Goal: Communication & Community: Ask a question

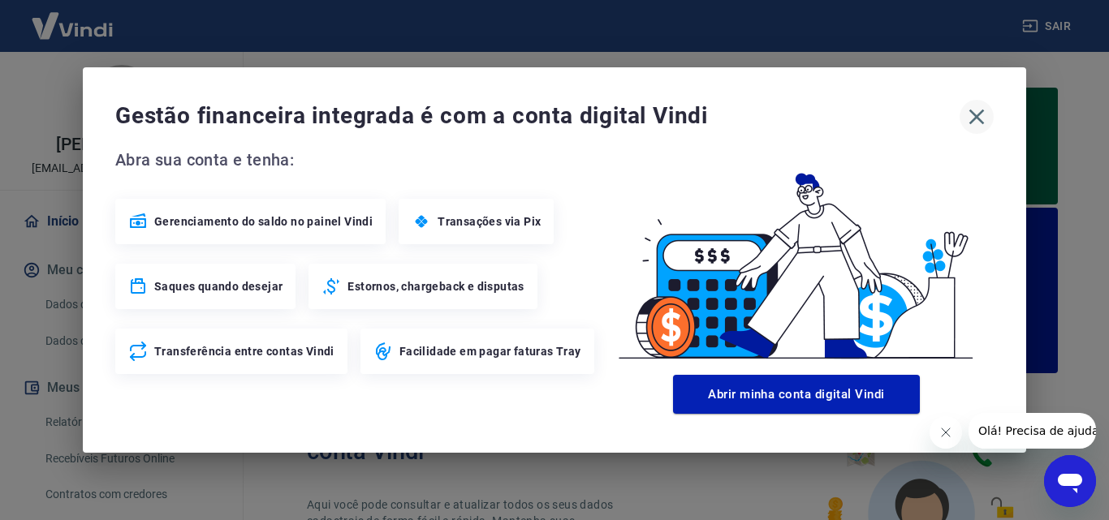
click at [981, 101] on button "button" at bounding box center [976, 117] width 34 height 34
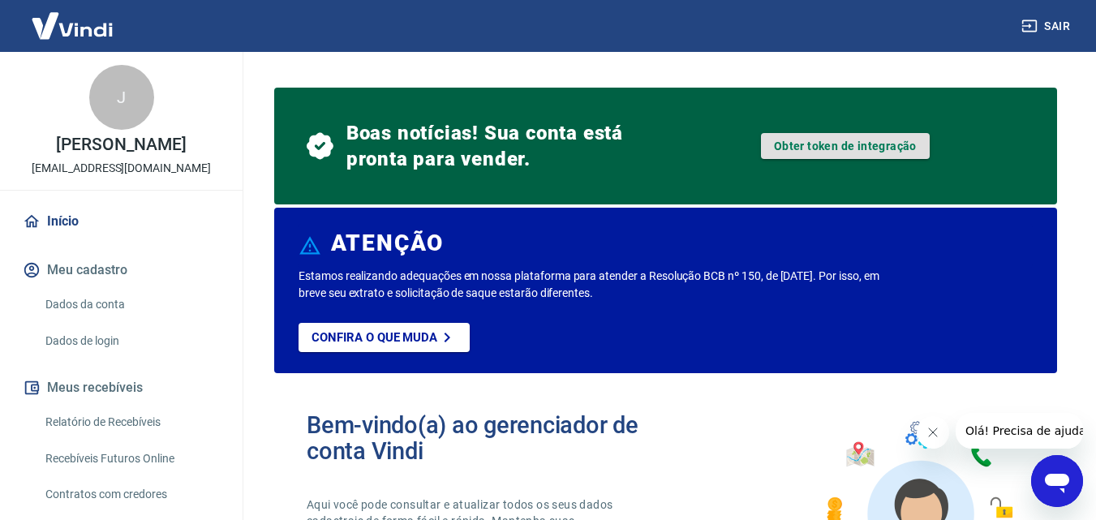
click at [833, 146] on link "Obter token de integração" at bounding box center [845, 146] width 169 height 26
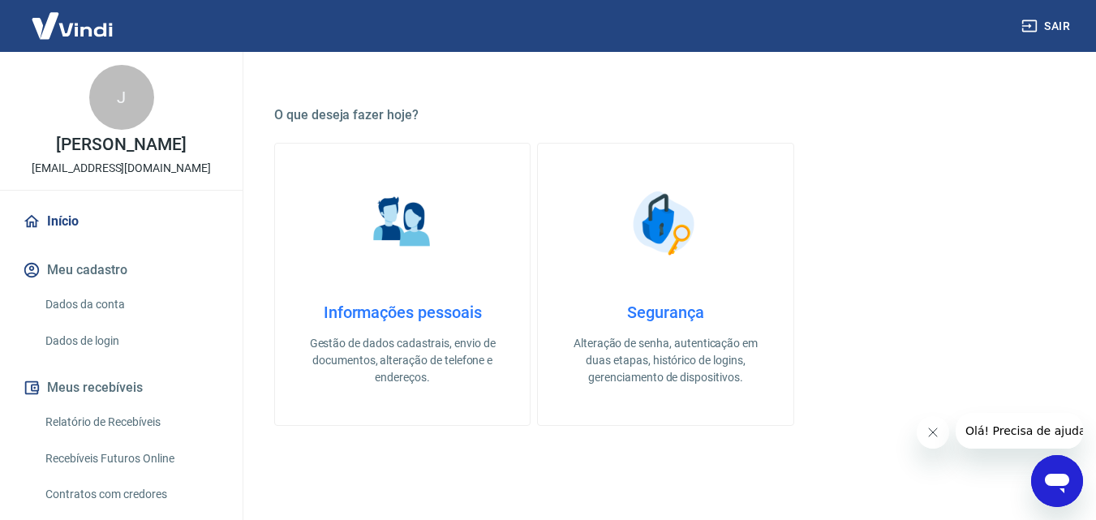
scroll to position [141, 0]
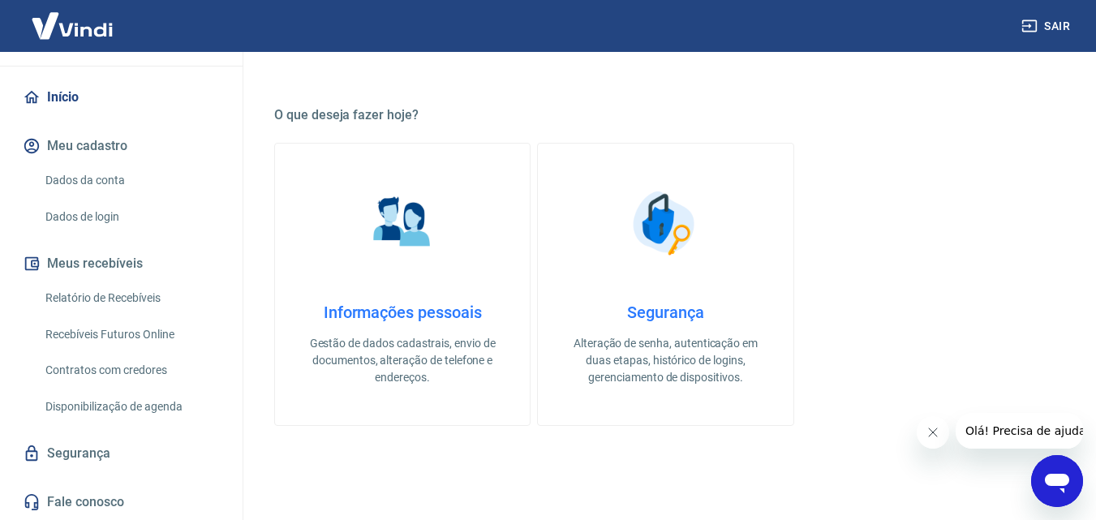
click at [100, 498] on link "Fale conosco" at bounding box center [121, 502] width 204 height 36
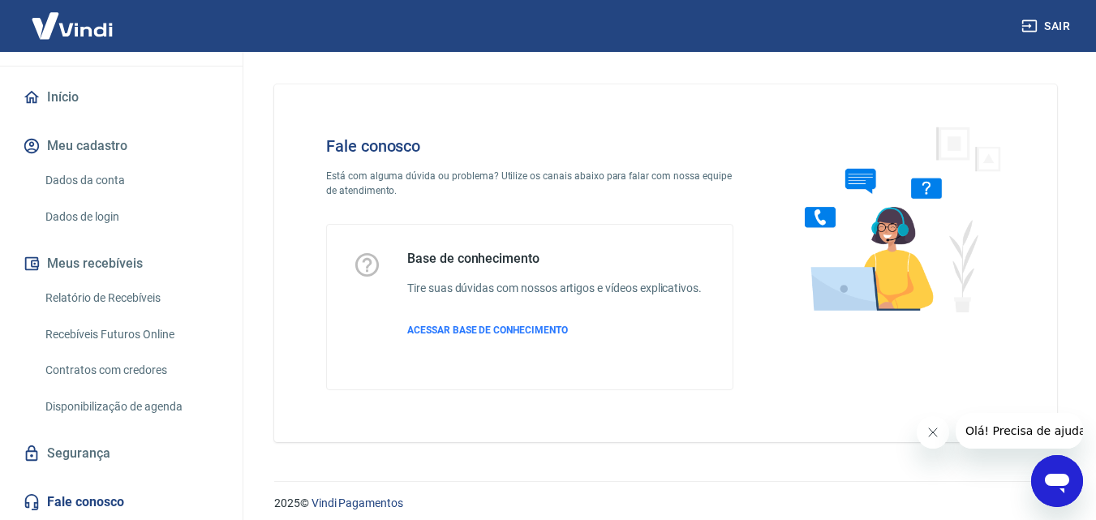
scroll to position [11, 0]
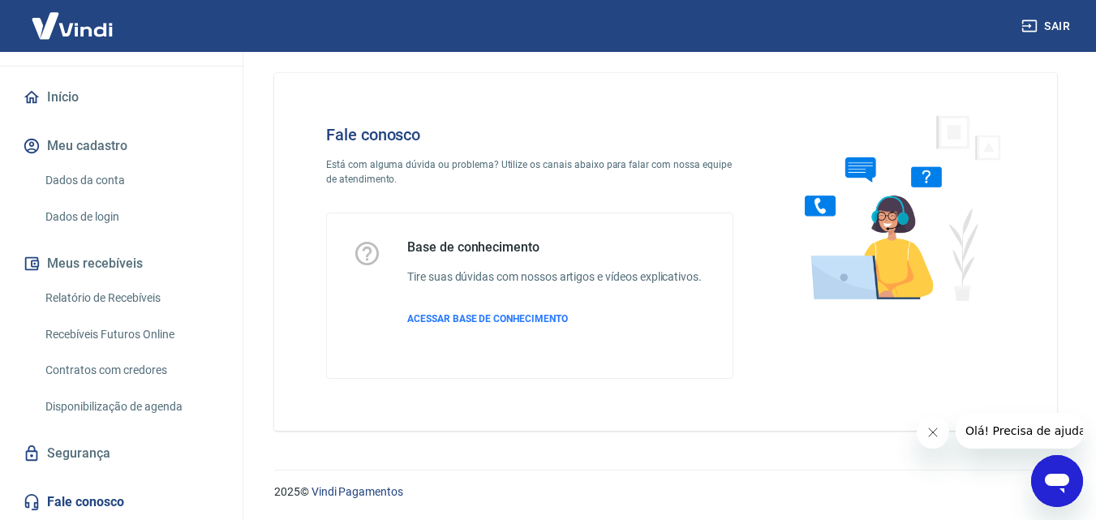
click at [1051, 485] on icon "Abrir janela de mensagens" at bounding box center [1057, 483] width 24 height 19
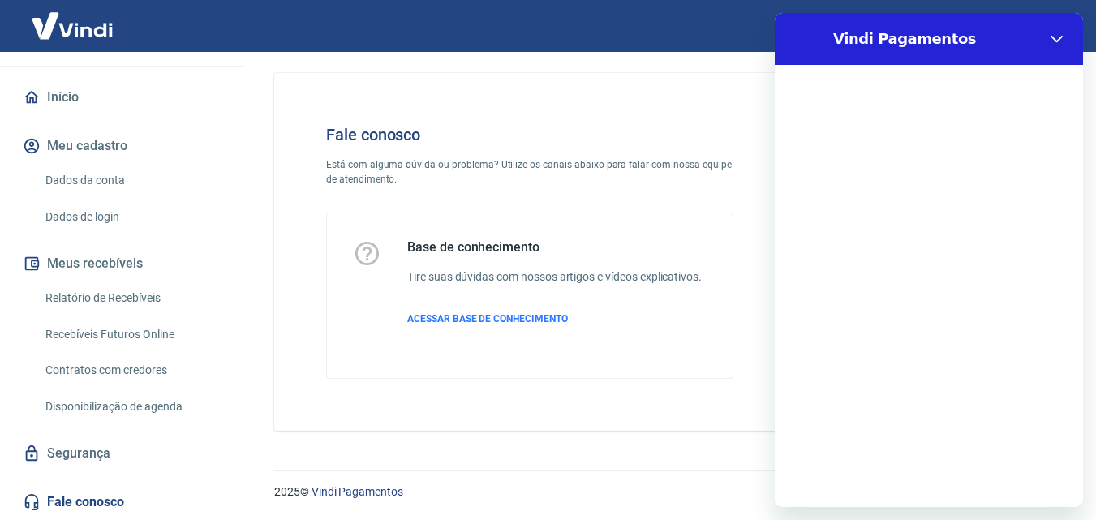
scroll to position [0, 0]
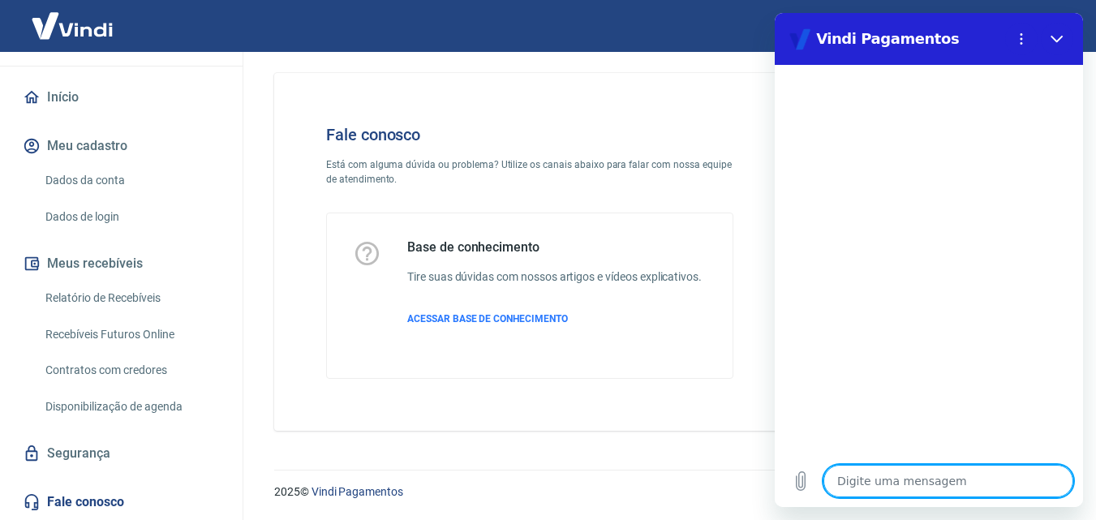
click at [910, 483] on textarea at bounding box center [949, 481] width 250 height 32
type textarea "O"
type textarea "x"
type textarea "Oi"
type textarea "x"
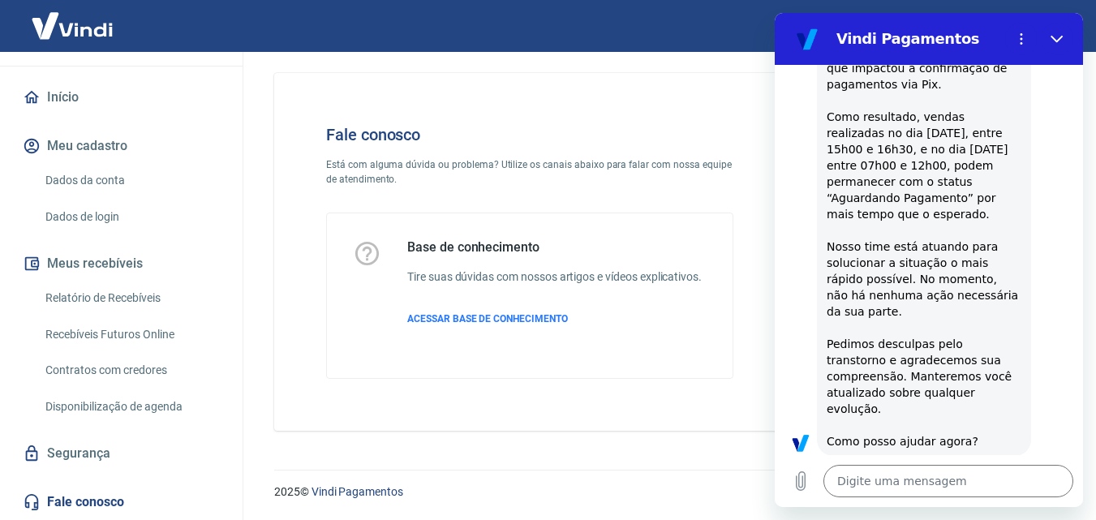
scroll to position [485, 0]
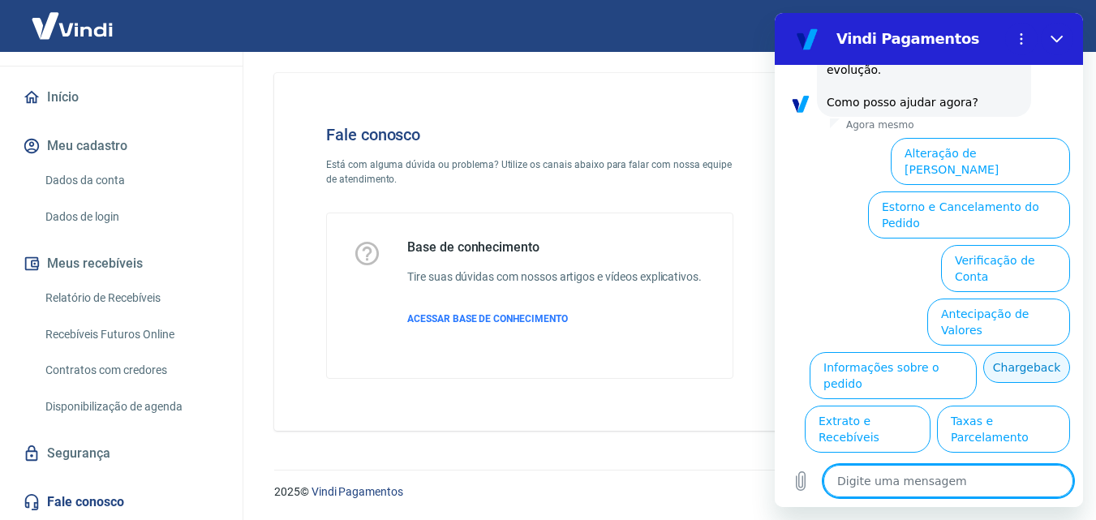
click at [1003, 352] on button "Chargeback" at bounding box center [1027, 367] width 87 height 31
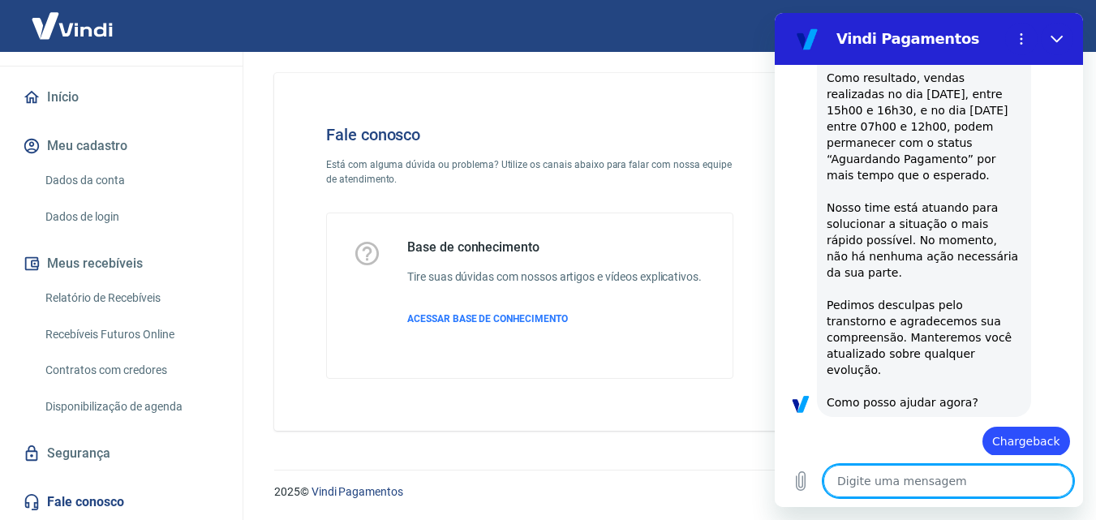
scroll to position [953, 0]
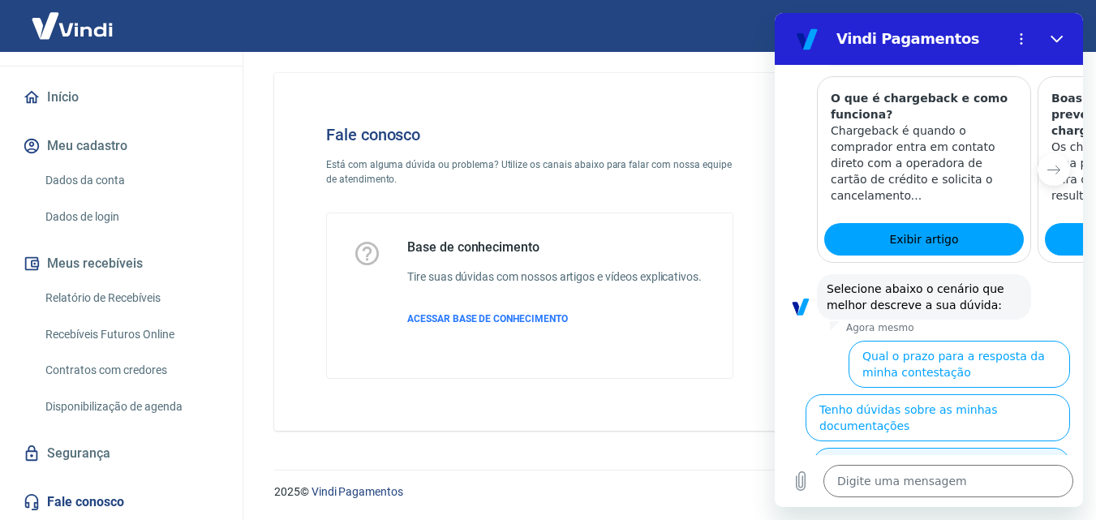
click at [966, 448] on button "Por que o chargeback foi encerrado a favor do comprador" at bounding box center [941, 471] width 257 height 47
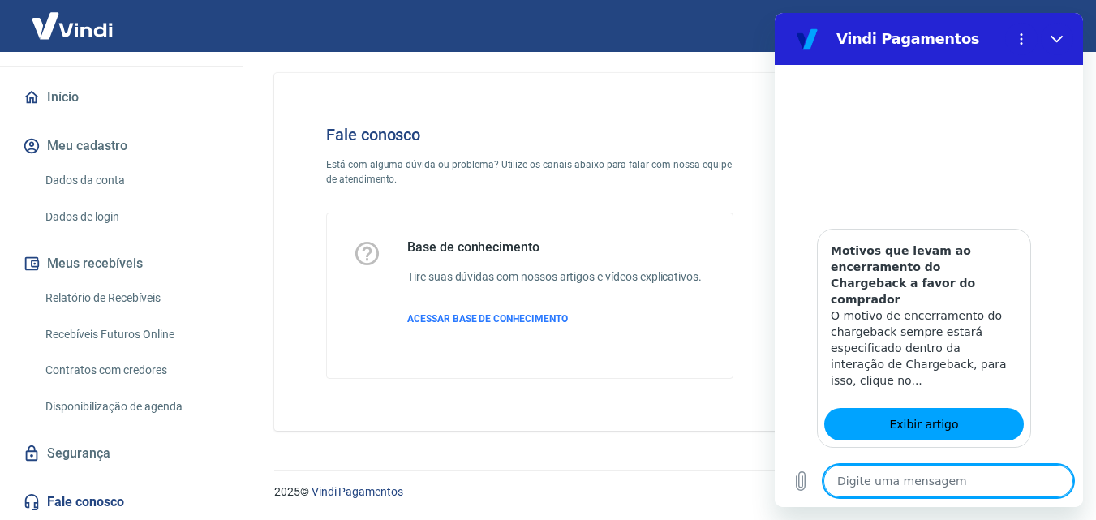
scroll to position [1742, 0]
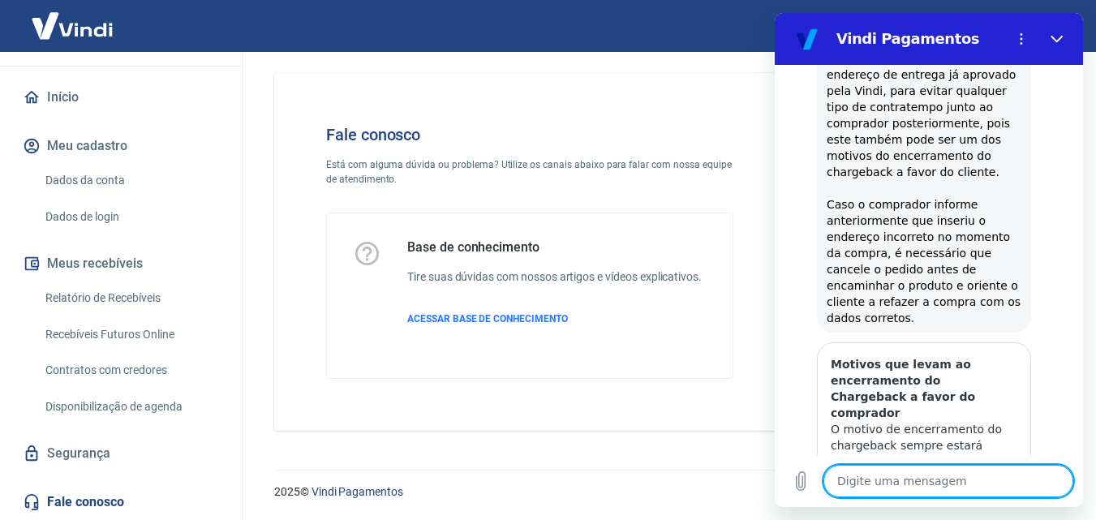
scroll to position [2149, 0]
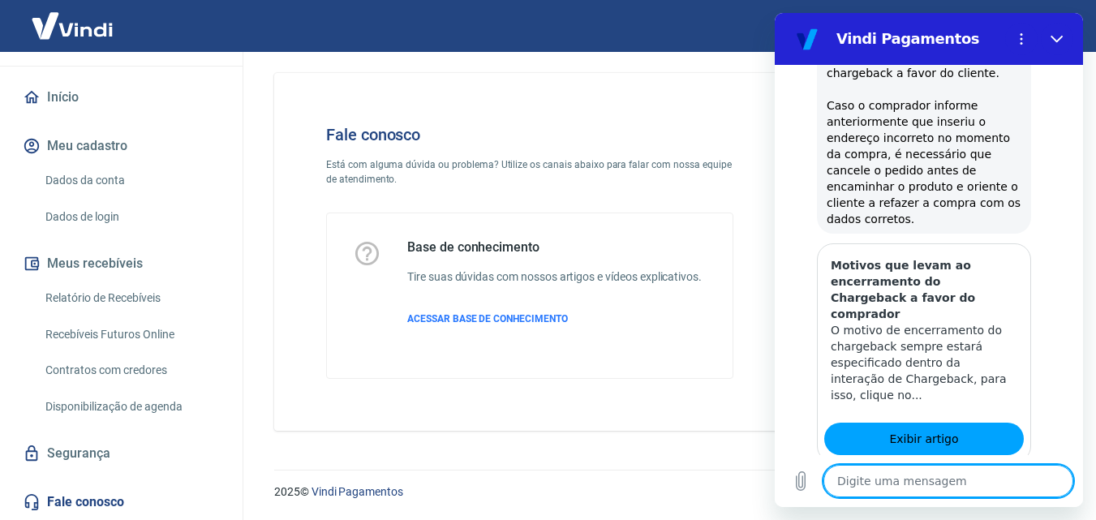
scroll to position [2280, 0]
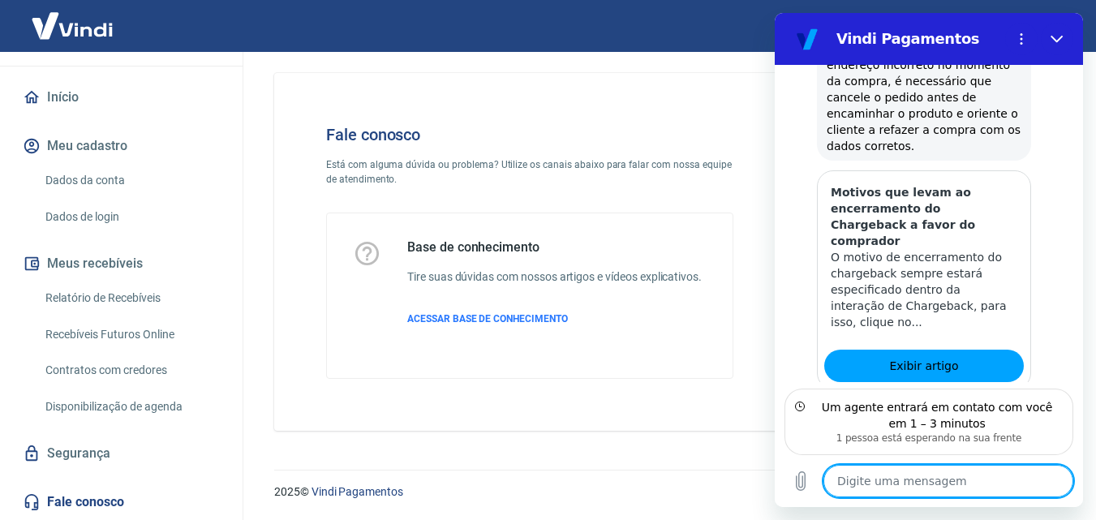
click at [869, 484] on textarea at bounding box center [949, 481] width 250 height 32
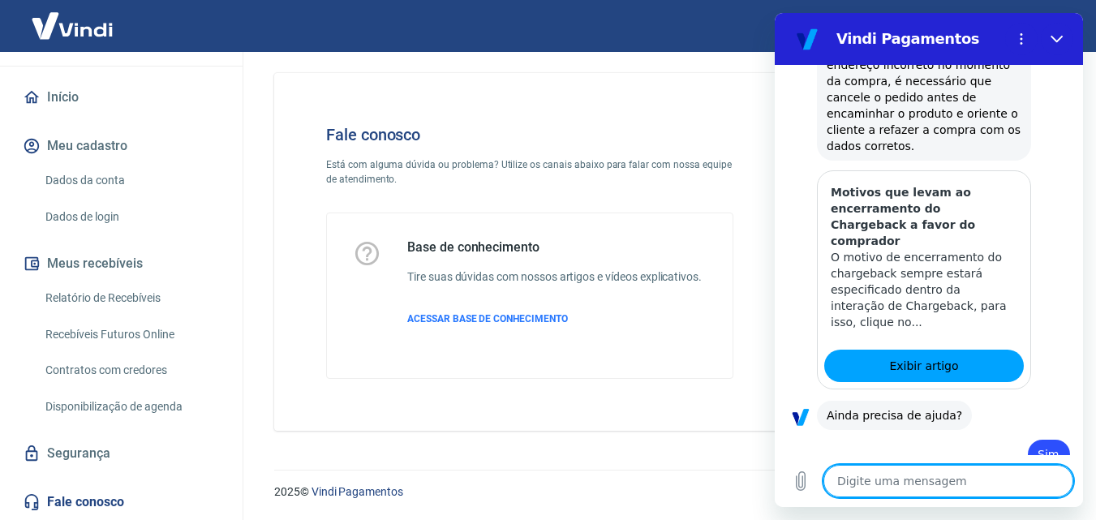
scroll to position [2342, 0]
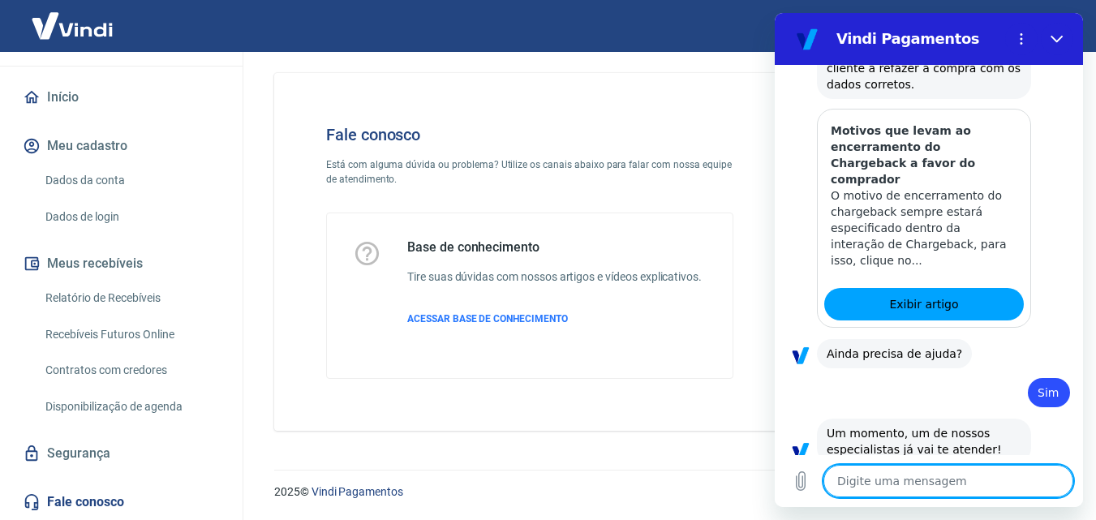
type textarea "x"
type textarea "O"
type textarea "x"
type textarea "Oi"
type textarea "x"
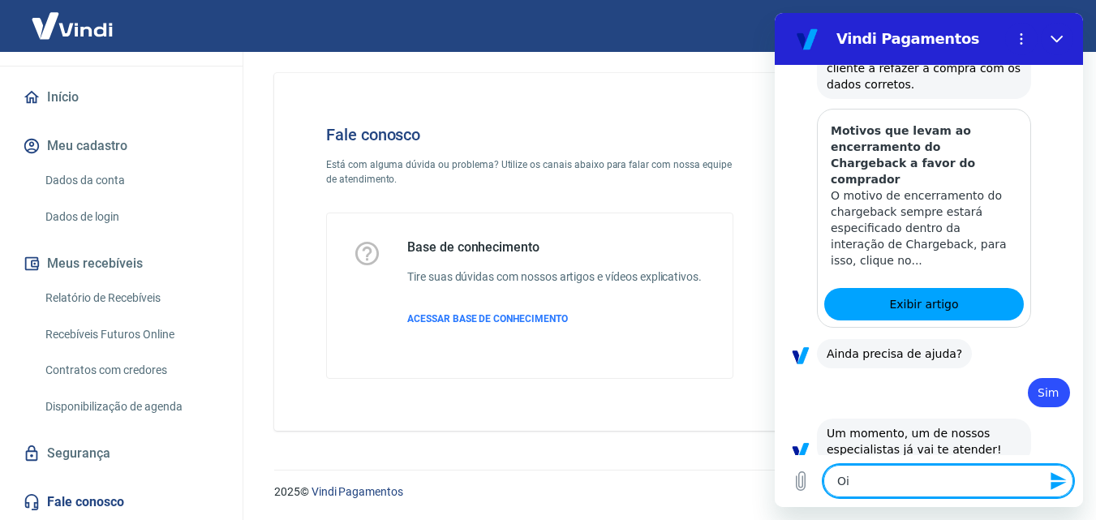
type textarea "Oi,"
type textarea "x"
type textarea "Oi,"
type textarea "x"
type textarea "Oi, t"
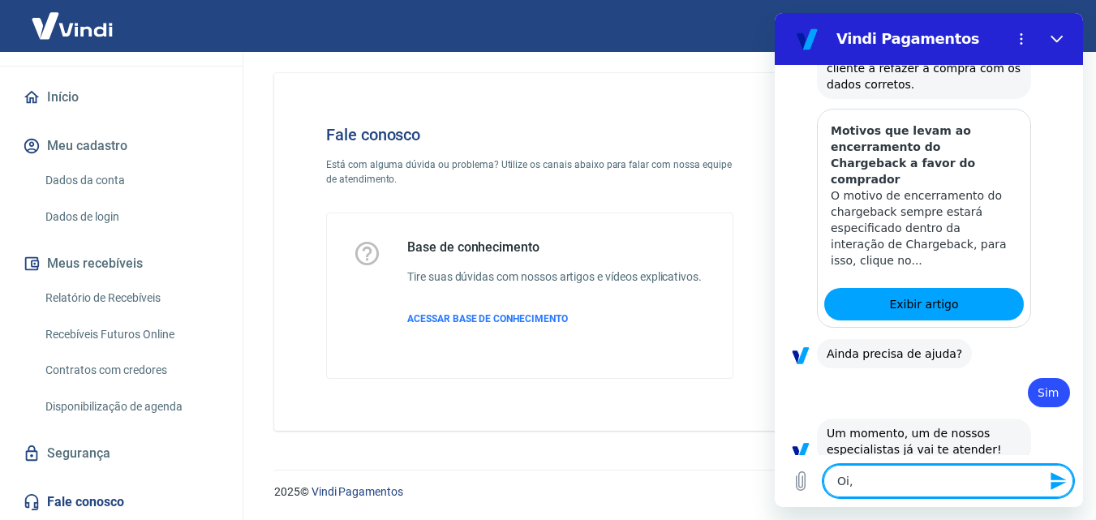
type textarea "x"
type textarea "Oi, tu"
type textarea "x"
type textarea "Oi, tud"
type textarea "x"
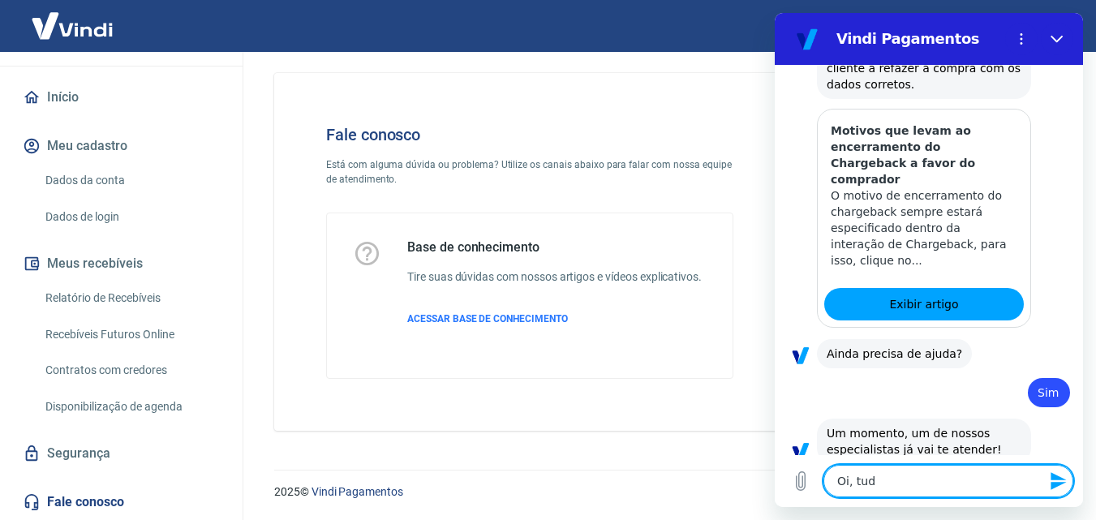
type textarea "Oi, tudo"
type textarea "x"
type textarea "Oi, tudo"
type textarea "x"
type textarea "Oi, tudo b"
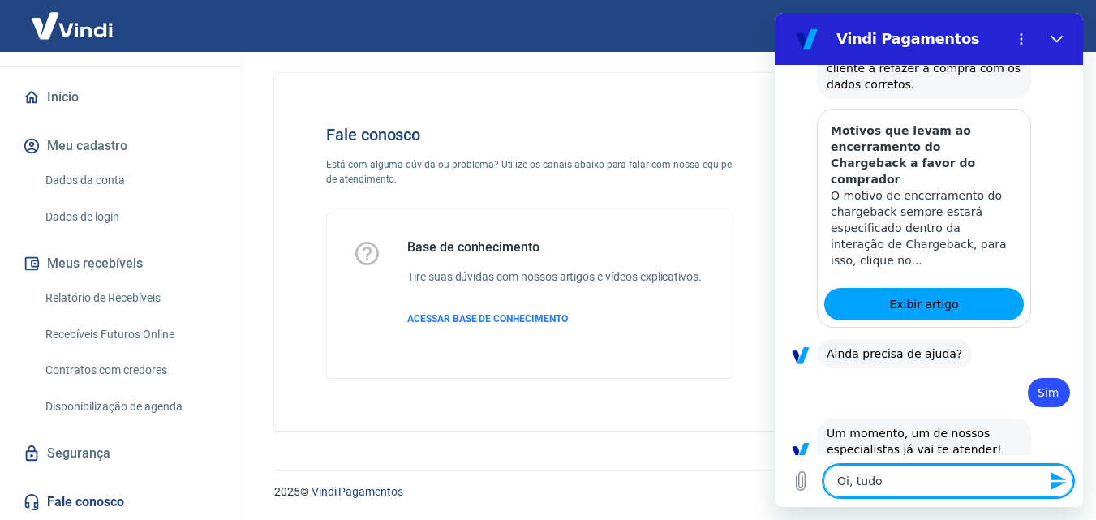
type textarea "x"
type textarea "Oi, tudo be"
type textarea "x"
type textarea "Oi, tudo bem"
type textarea "x"
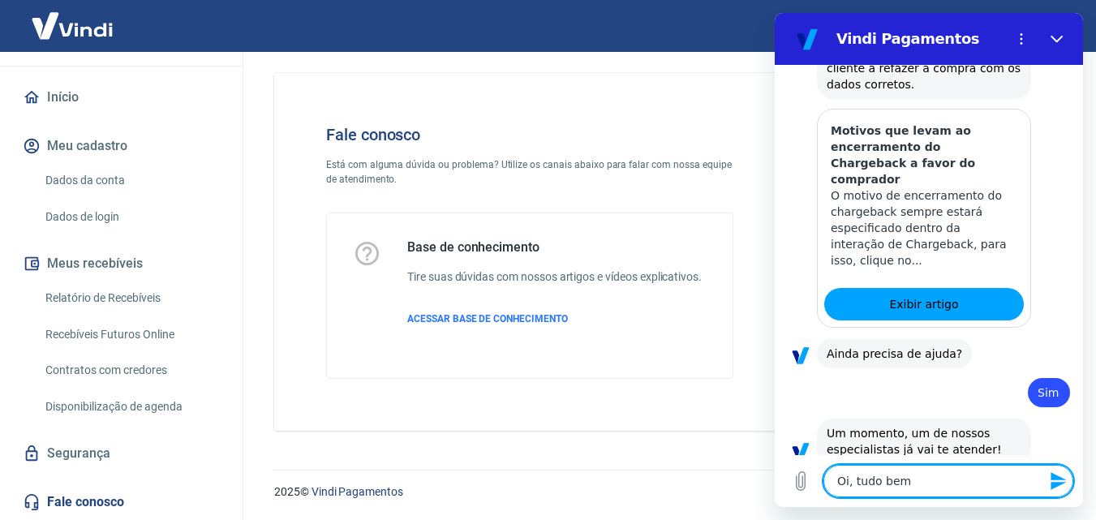
type textarea "Oi, tudo bem?"
type textarea "x"
type textarea "Oi, tudo bem?"
type textarea "x"
type textarea "Oi, tudo bem? M"
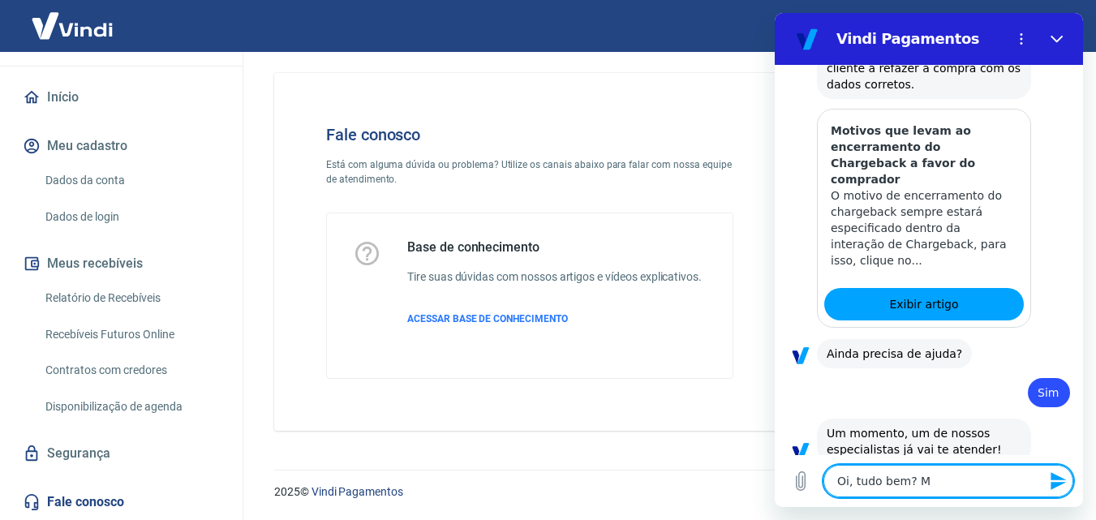
type textarea "x"
type textarea "Oi, tudo bem? Me"
type textarea "x"
type textarea "Oi, tudo bem? Me"
type textarea "x"
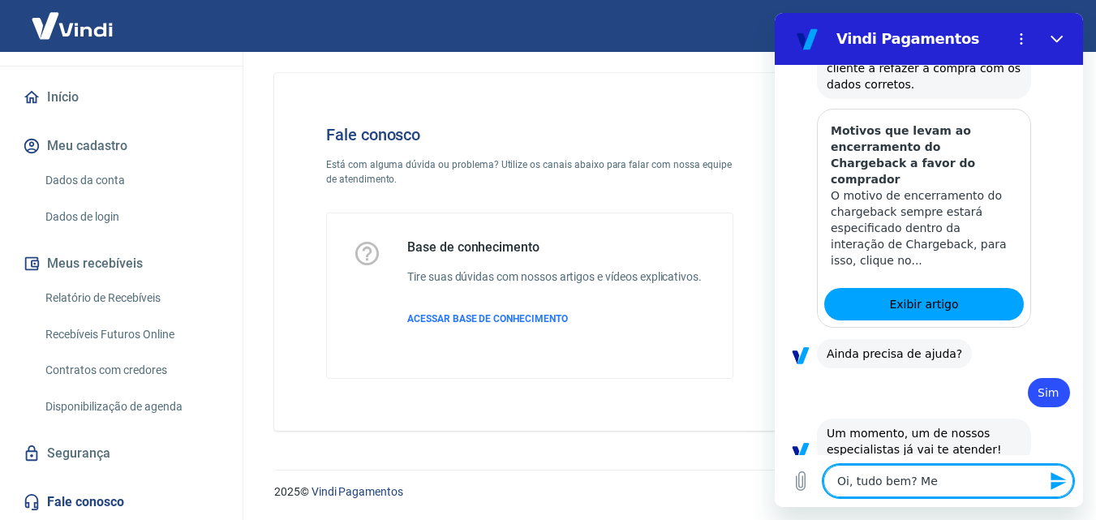
type textarea "Oi, tudo bem? Me c"
type textarea "x"
type textarea "Oi, tudo bem? Me ch"
type textarea "x"
type textarea "Oi, tudo bem? Me cha"
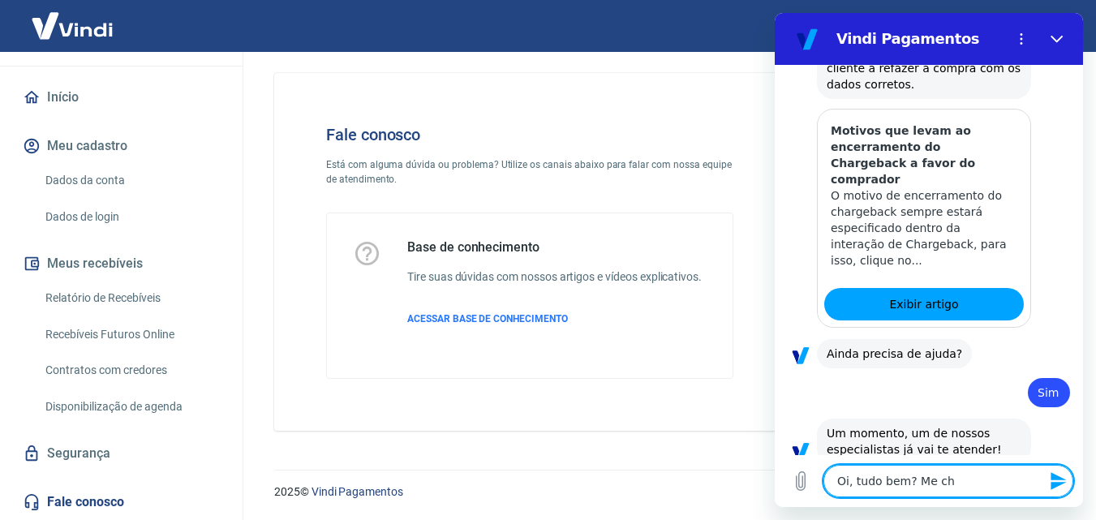
type textarea "x"
type textarea "Oi, tudo bem? Me cham"
type textarea "x"
type textarea "Oi, tudo bem? Me chamo"
type textarea "x"
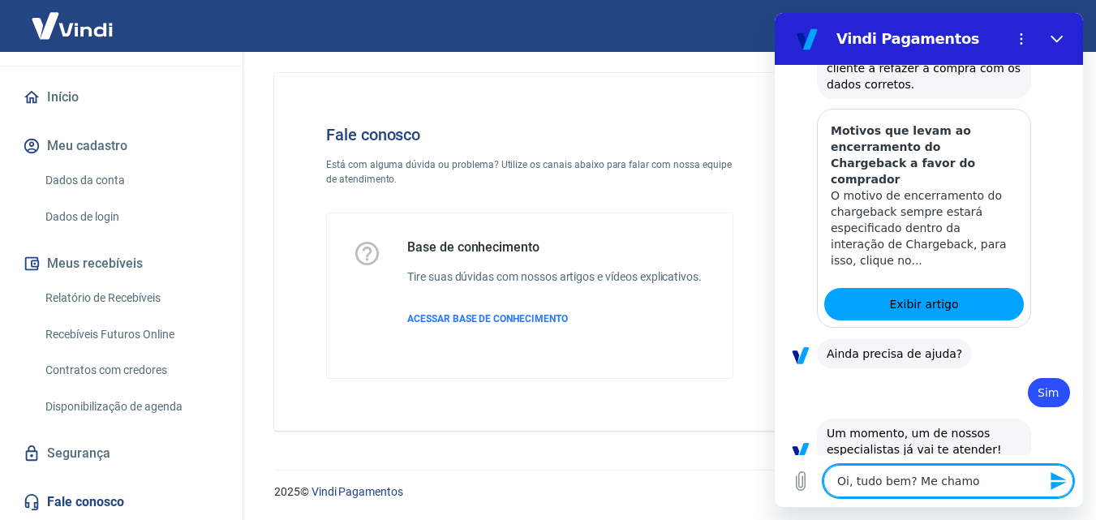
type textarea "Oi, tudo bem? Me chamo"
type textarea "x"
type textarea "Oi, tudo bem? Me chamo í"
type textarea "x"
type textarea "Oi, tudo bem? Me chamo ív"
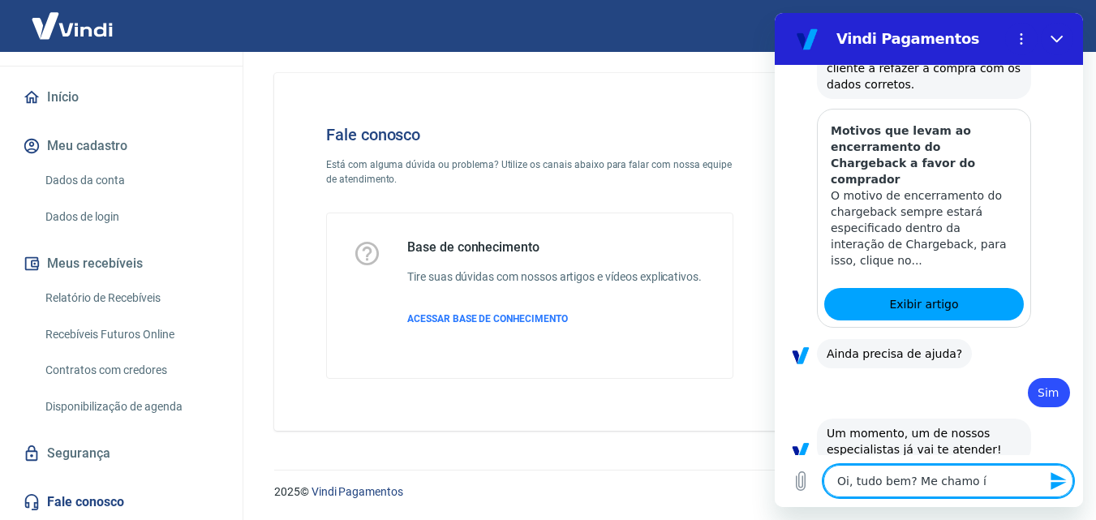
type textarea "x"
type textarea "Oi, tudo bem? Me chamo ívi"
type textarea "x"
type textarea "Oi, tudo bem? Me chamo ívia"
type textarea "x"
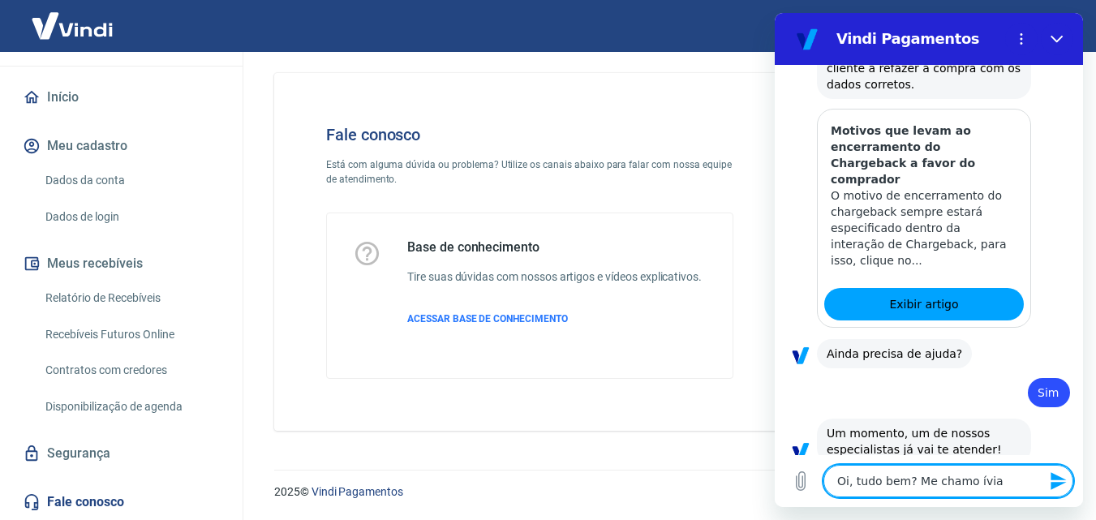
type textarea "Oi, tudo bem? Me chamo ívi"
type textarea "x"
type textarea "Oi, tudo bem? Me chamo ív"
type textarea "x"
type textarea "Oi, tudo bem? Me chamo í"
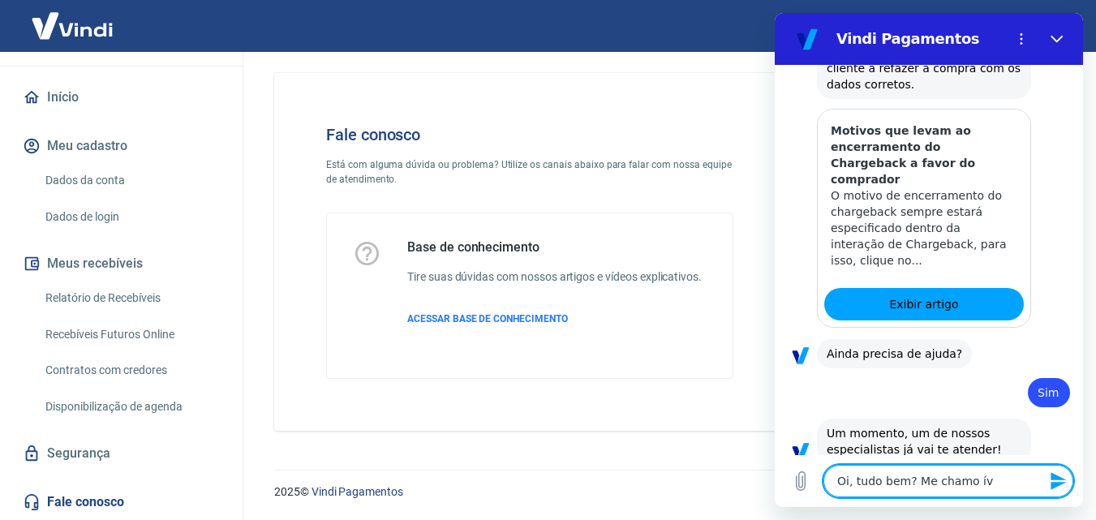
type textarea "x"
type textarea "Oi, tudo bem? Me chamo"
type textarea "x"
type textarea "Oi, tudo bem? Me chamo L"
type textarea "x"
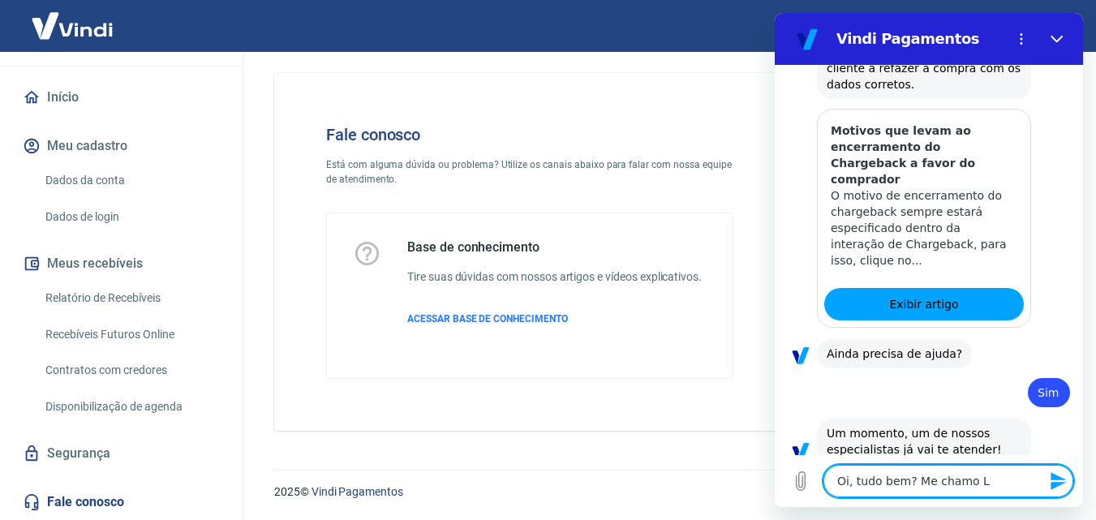
type textarea "Oi, tudo bem? Me chamo Lí"
type textarea "x"
type textarea "Oi, tudo bem? Me chamo Lív"
type textarea "x"
type textarea "Oi, tudo bem? Me chamo Lívi"
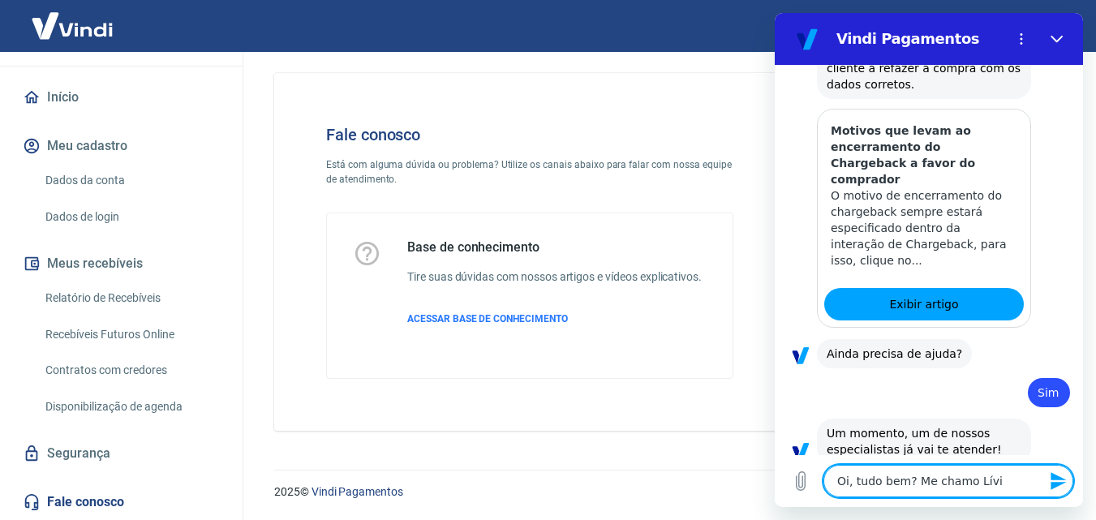
type textarea "x"
type textarea "Oi, tudo bem? Me chamo Lívia"
type textarea "x"
type textarea "Oi, tudo bem? Me chamo Lívia"
type textarea "x"
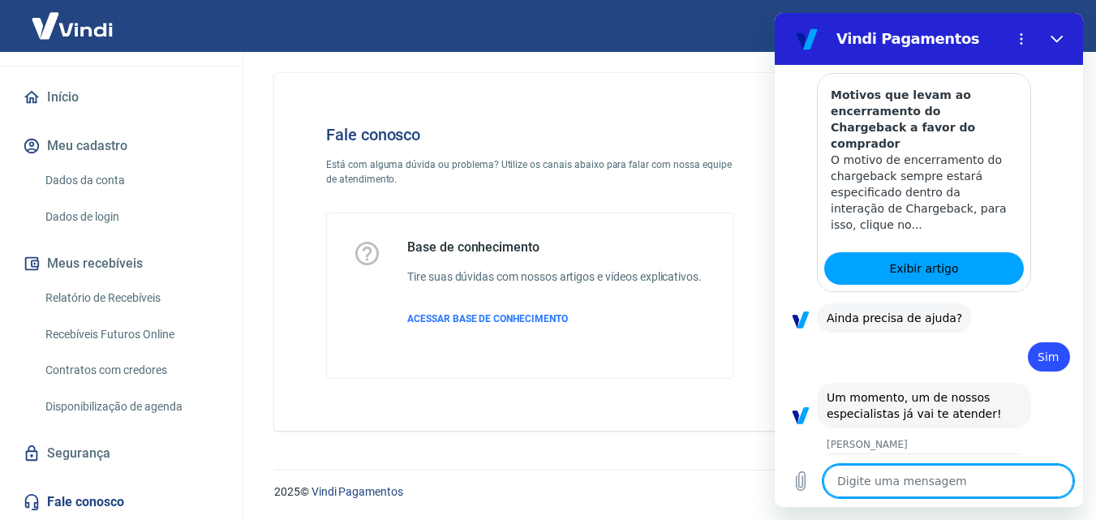
scroll to position [2381, 0]
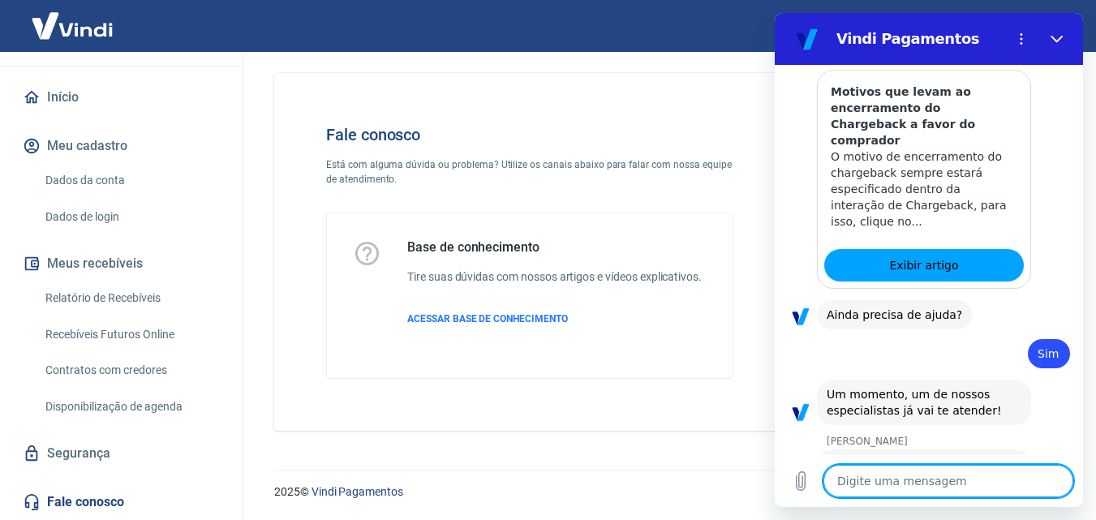
type textarea "x"
paste textarea "Mudamos de razão social e já mudei o cadastro com a Tray e a Vindi. Preciso que…"
type textarea "Mudamos de razão social e já mudei o cadastro com a Tray e a Vindi. Preciso que…"
type textarea "x"
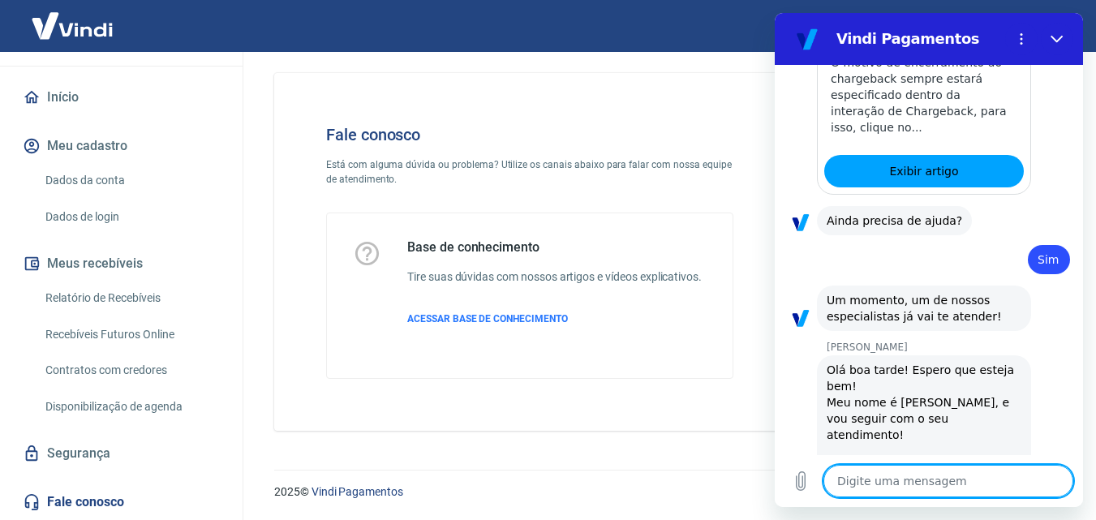
type textarea "x"
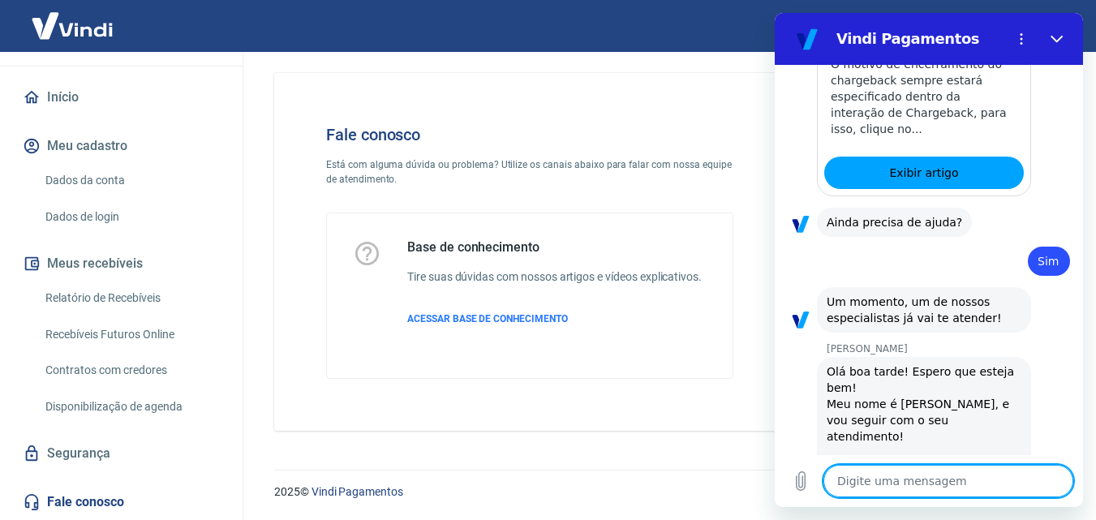
scroll to position [2477, 0]
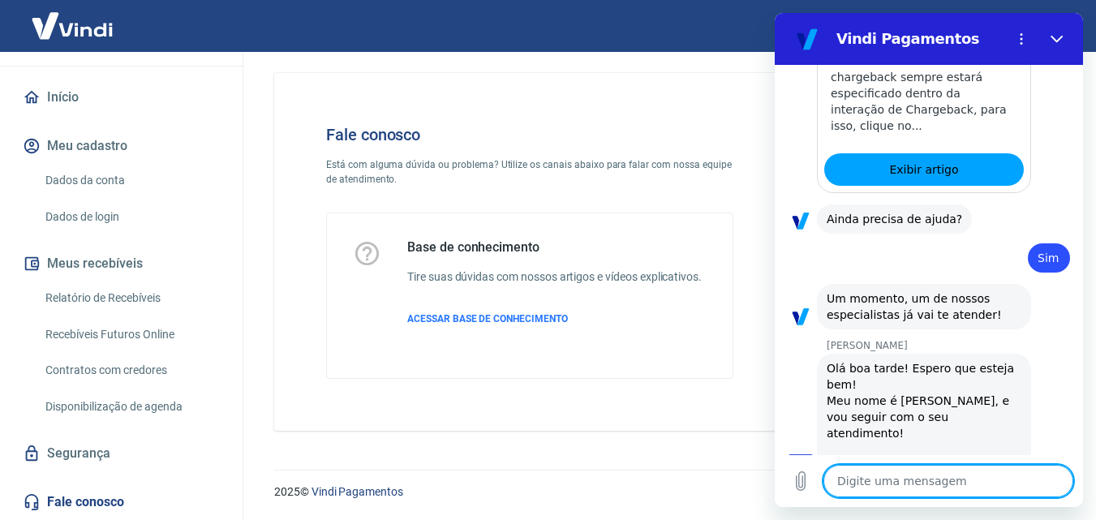
type textarea "A"
type textarea "x"
type textarea "Ab"
type textarea "x"
type textarea "Abr"
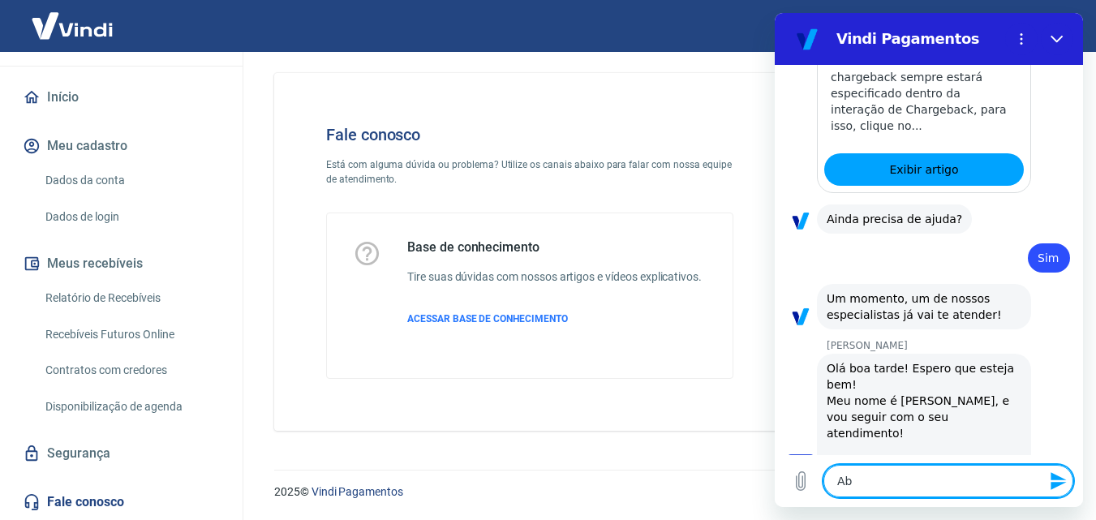
type textarea "x"
type textarea "Abri"
type textarea "x"
type textarea "Abri"
type textarea "x"
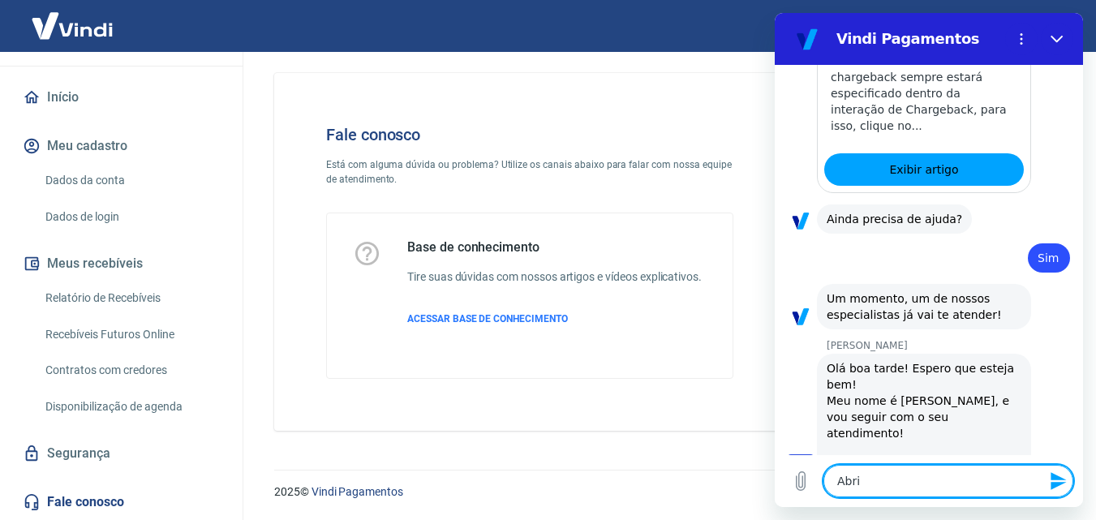
type textarea "Abri o"
type textarea "x"
type textarea "Abri ou"
type textarea "x"
type textarea "Abri out"
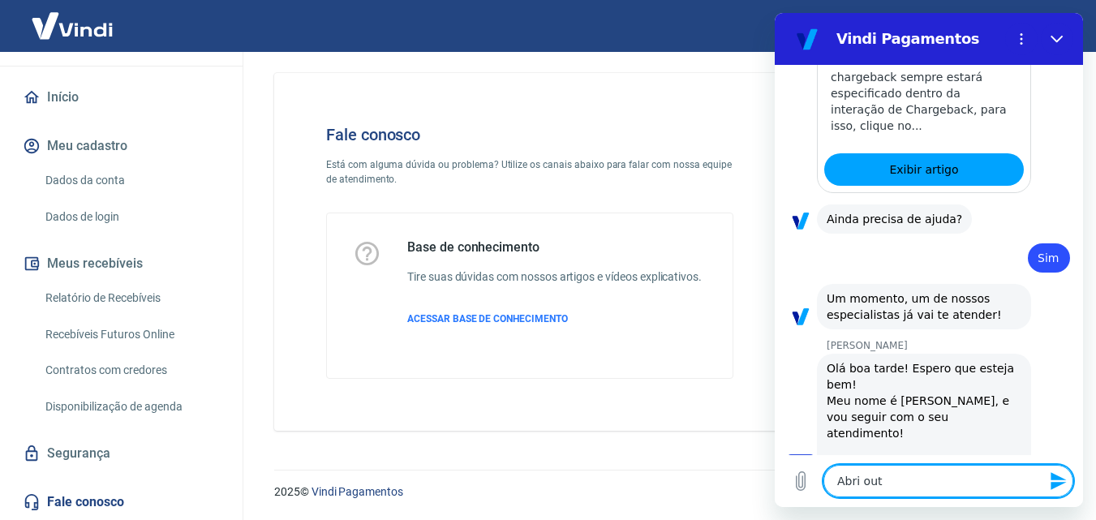
type textarea "x"
type textarea "Abri outr"
type textarea "x"
type textarea "Abri outro"
type textarea "x"
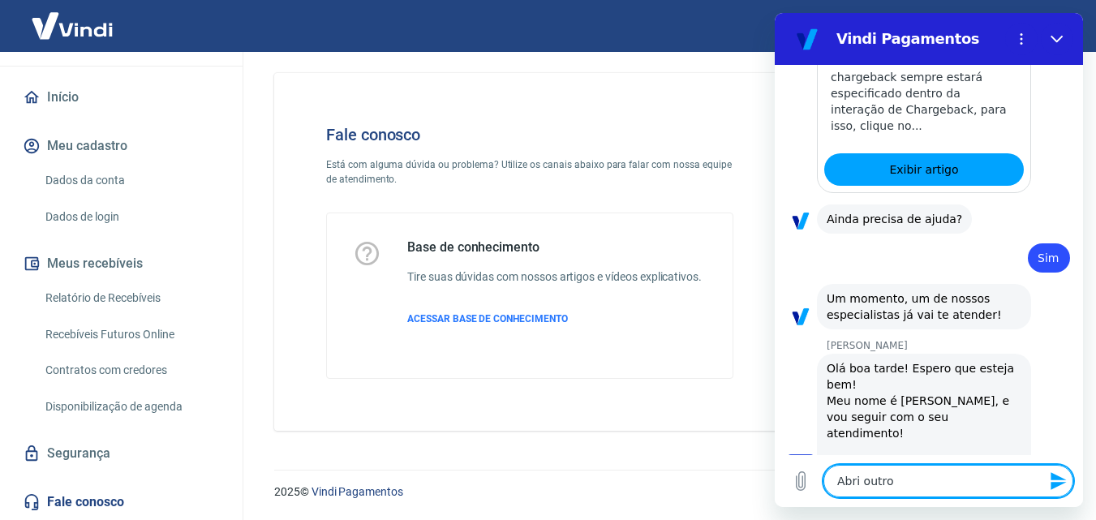
type textarea "Abri outro"
type textarea "x"
type textarea "Abri outro c"
type textarea "x"
type textarea "Abri outro ch"
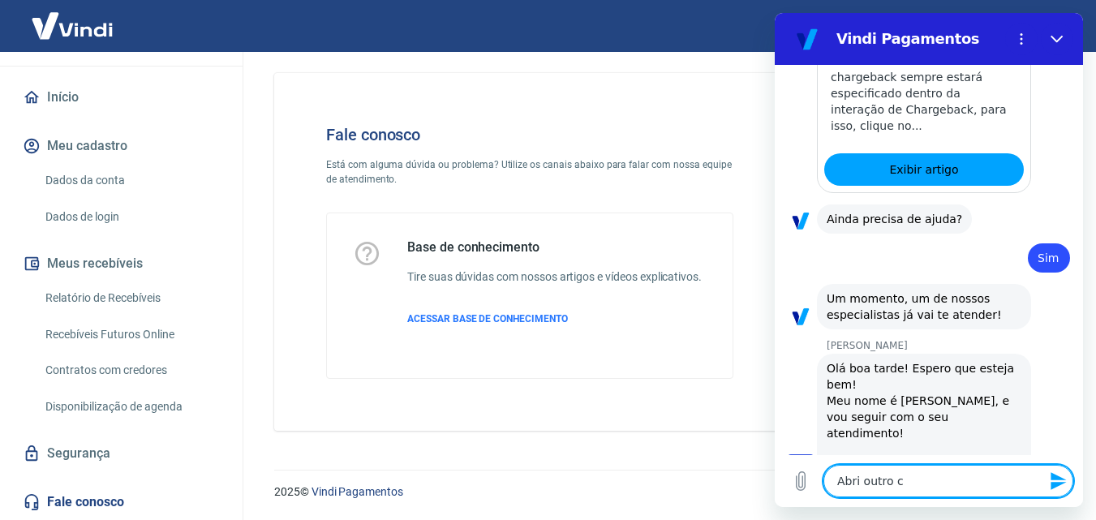
type textarea "x"
type textarea "Abri outro cha"
type textarea "x"
type textarea "Abri outro cham"
type textarea "x"
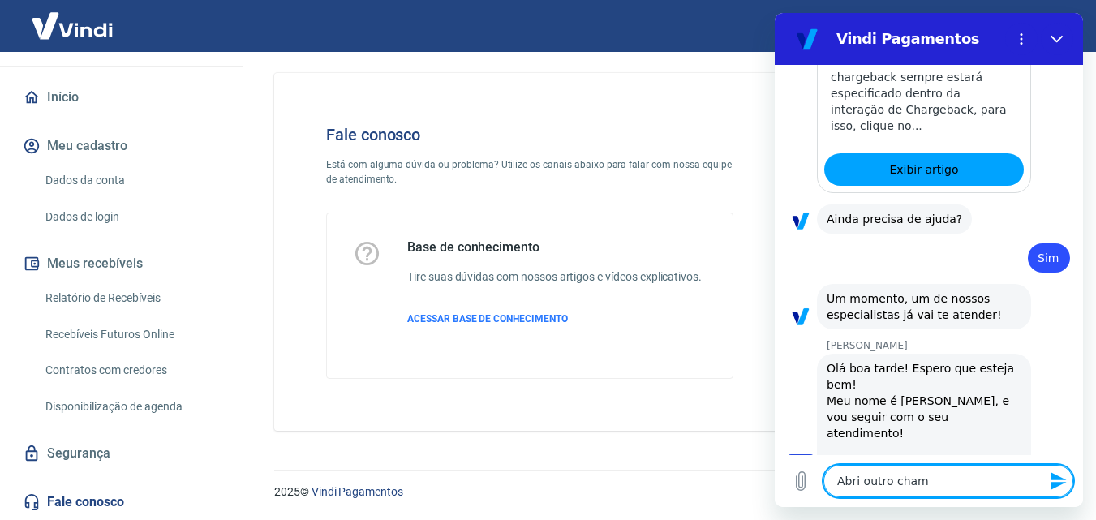
type textarea "Abri outro chama"
type textarea "x"
type textarea "Abri outro chamad"
type textarea "x"
type textarea "Abri outro chamado"
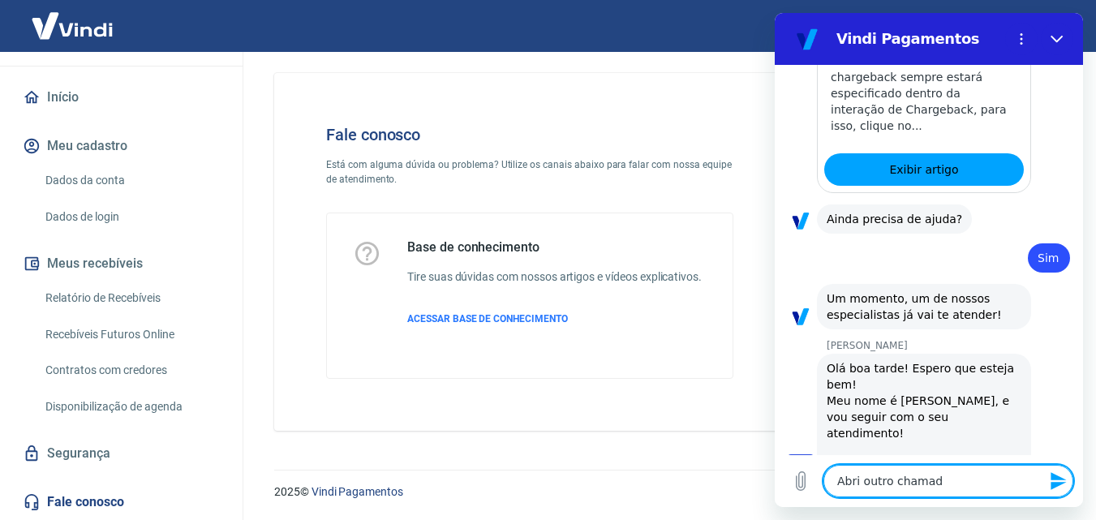
type textarea "x"
type textarea "Abri outro chamado"
type textarea "x"
type textarea "Abri outro chamado e"
type textarea "x"
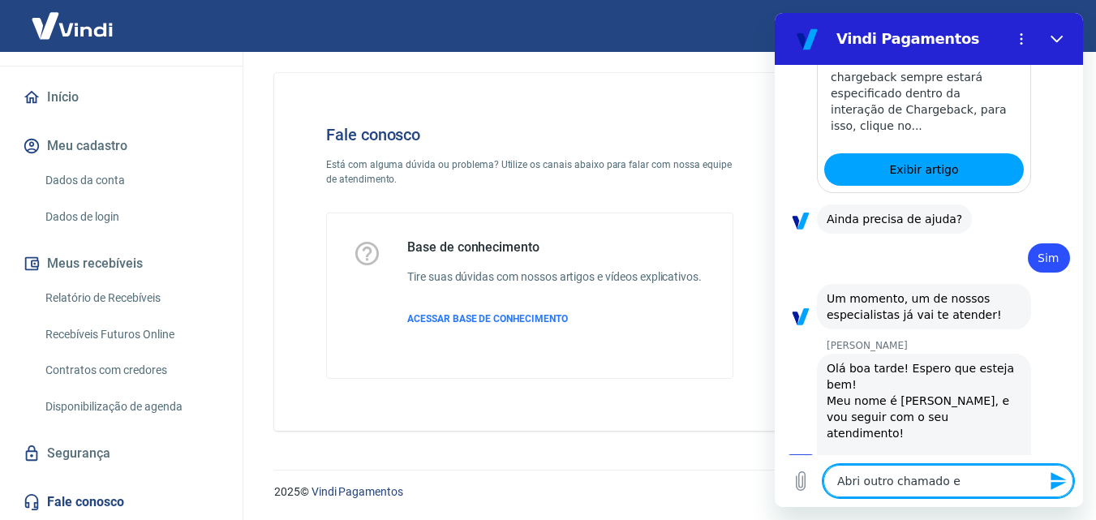
type textarea "Abri outro chamado e"
type textarea "x"
type textarea "Abri outro chamado e"
type textarea "x"
type textarea "Abri outro chamado"
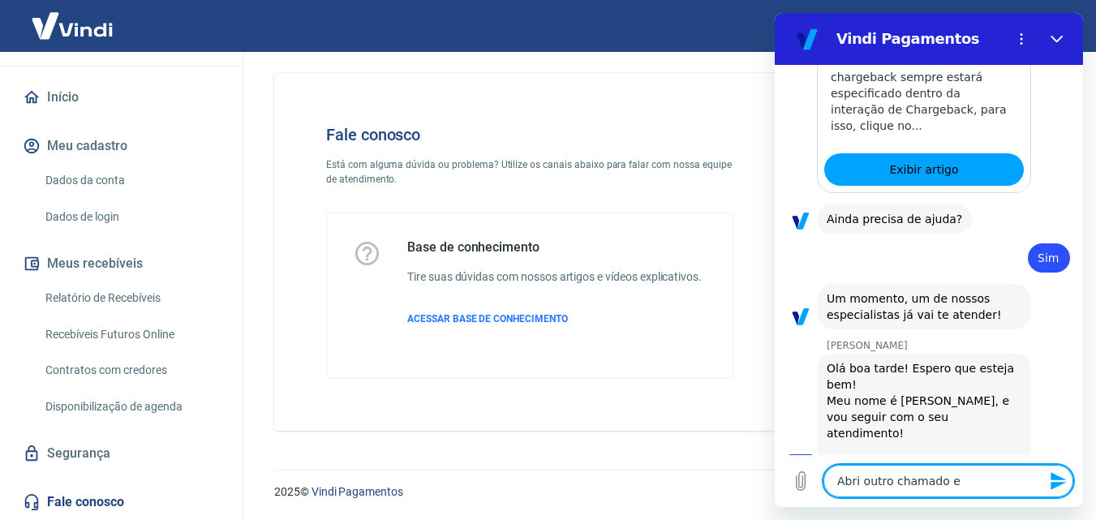
type textarea "x"
type textarea "Abri outro chamado c"
type textarea "x"
type textarea "Abri outro chamado cm"
type textarea "x"
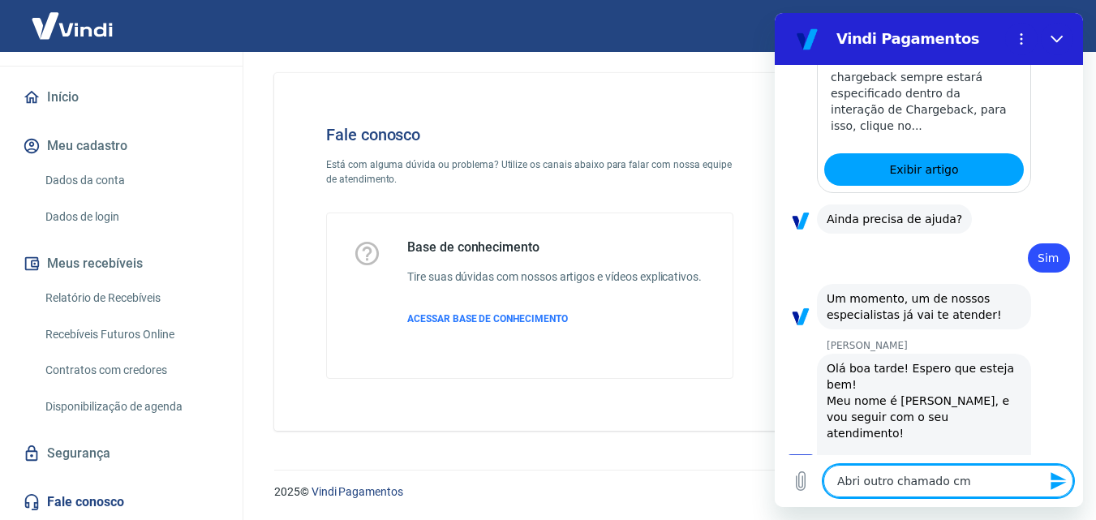
type textarea "Abri outro chamado cm"
type textarea "x"
type textarea "Abri outro chamado cm"
type textarea "x"
type textarea "Abri outro chamado c"
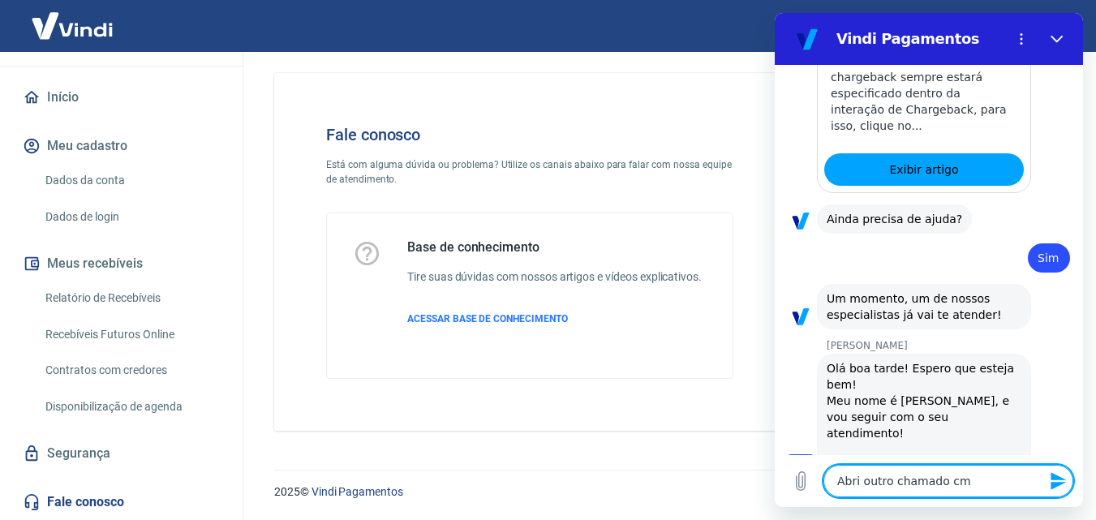
type textarea "x"
type textarea "Abri outro chamado co"
type textarea "x"
type textarea "Abri outro chamado com"
type textarea "x"
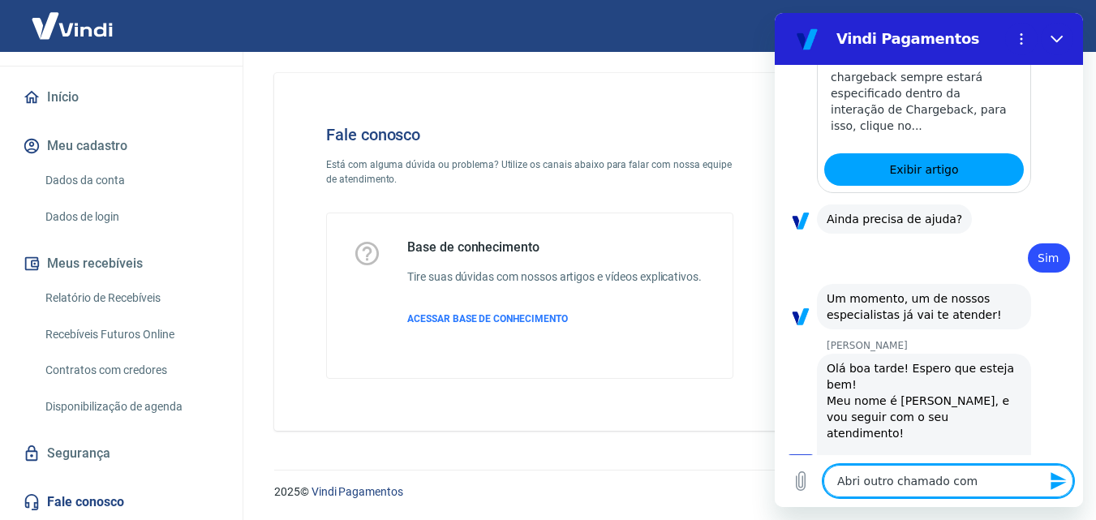
type textarea "Abri outro chamado com"
type textarea "x"
type textarea "Abri outro chamado com v"
type textarea "x"
type textarea "Abri outro chamado com vo"
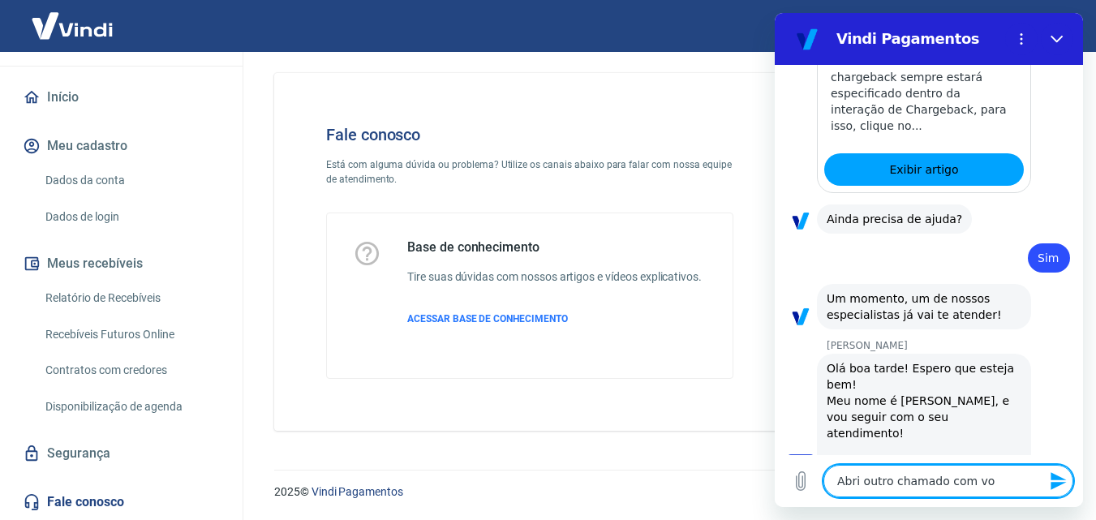
type textarea "x"
type textarea "Abri outro chamado com voc"
type textarea "x"
type textarea "Abri outro chamado com voce"
type textarea "x"
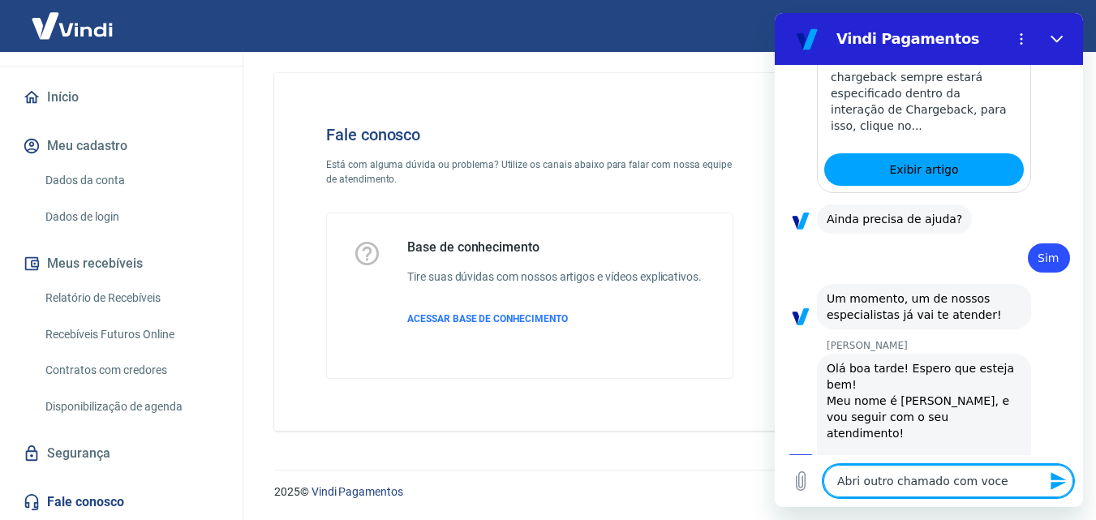
type textarea "Abri outro chamado com voces"
type textarea "x"
type textarea "Abri outro chamado com voces"
type textarea "x"
type textarea "Abri outro chamado com voces e"
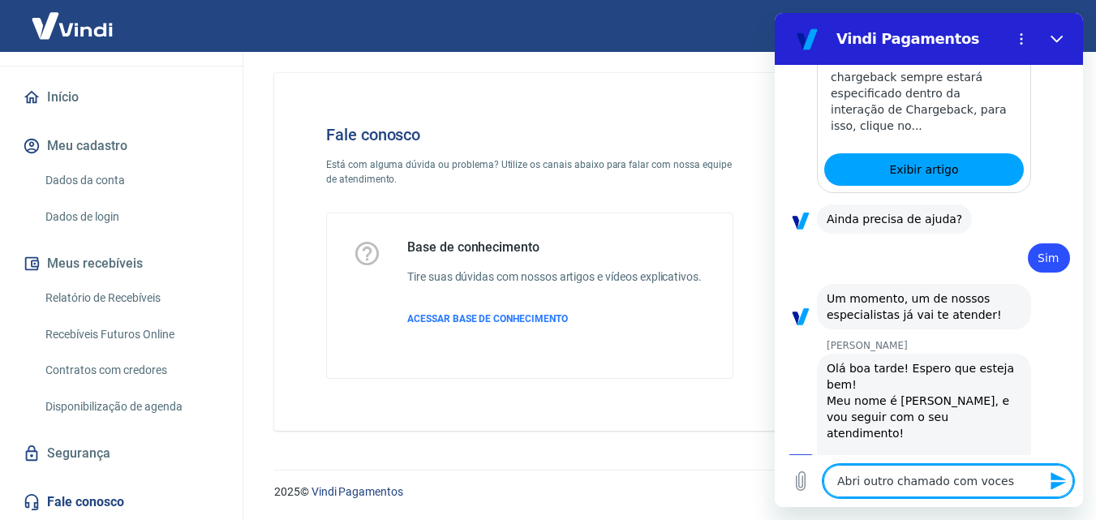
type textarea "x"
type textarea "Abri outro chamado com voces e"
type textarea "x"
type textarea "Abri outro chamado com voces e p"
type textarea "x"
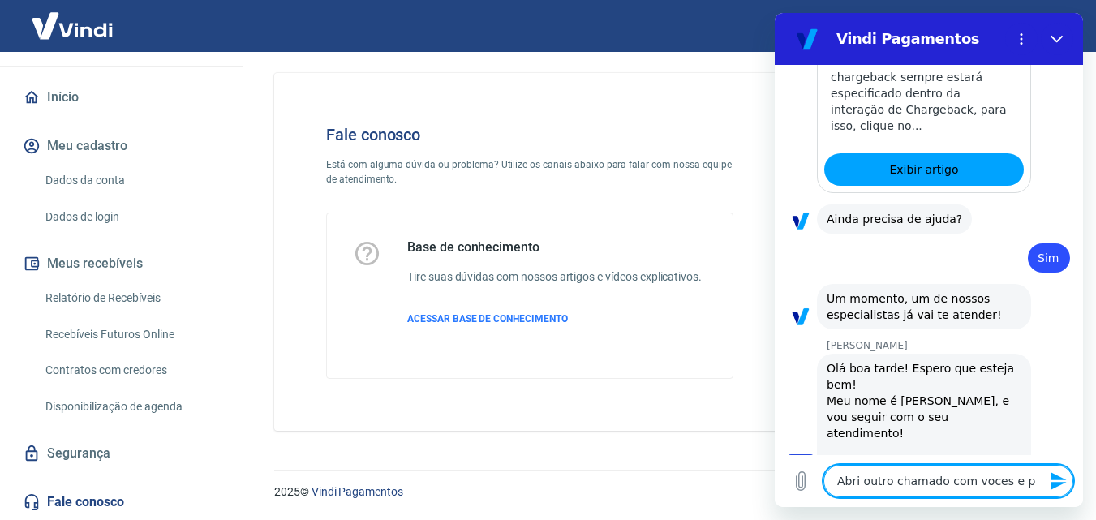
type textarea "Abri outro chamado com voces e pr"
type textarea "x"
type textarea "Abri outro chamado com voces e pre"
type textarea "x"
type textarea "Abri outro chamado com voces e prec"
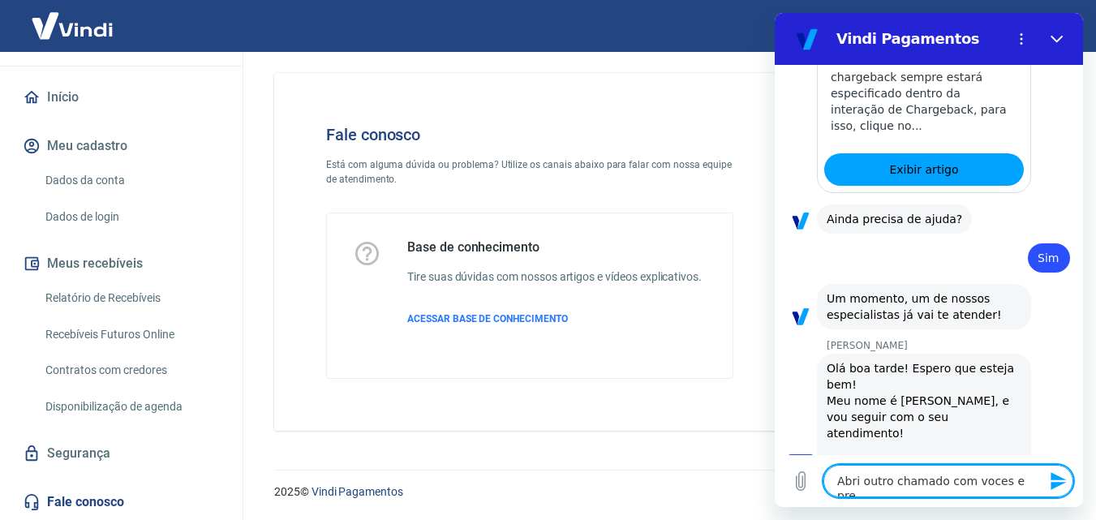
type textarea "x"
type textarea "Abri outro chamado com voces e preci"
type textarea "x"
type textarea "Abri outro chamado com voces e precis"
type textarea "x"
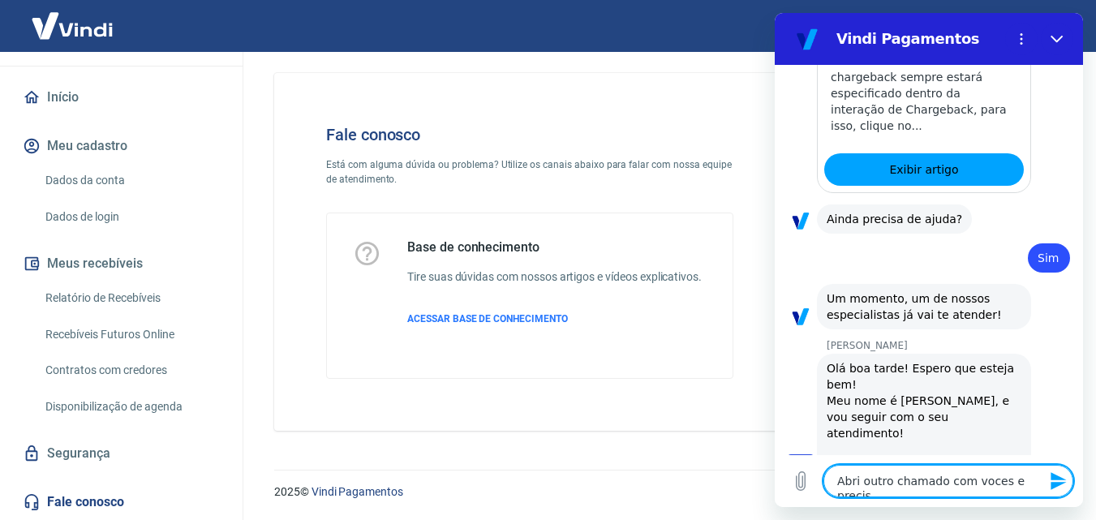
type textarea "Abri outro chamado com voces e precise"
type textarea "x"
type textarea "Abri outro chamado com voces e precisei"
type textarea "x"
type textarea "Abri outro chamado com voces e precise"
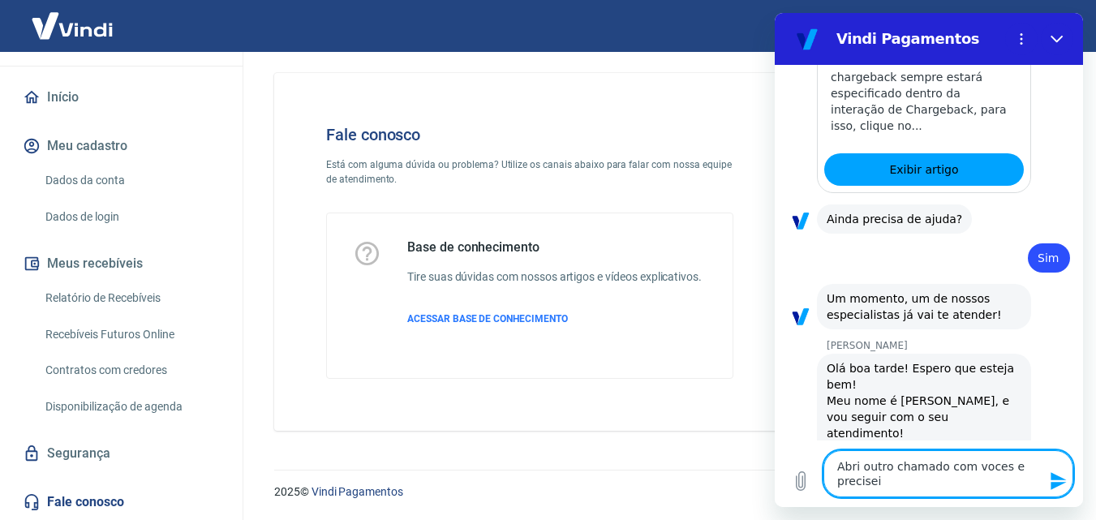
type textarea "x"
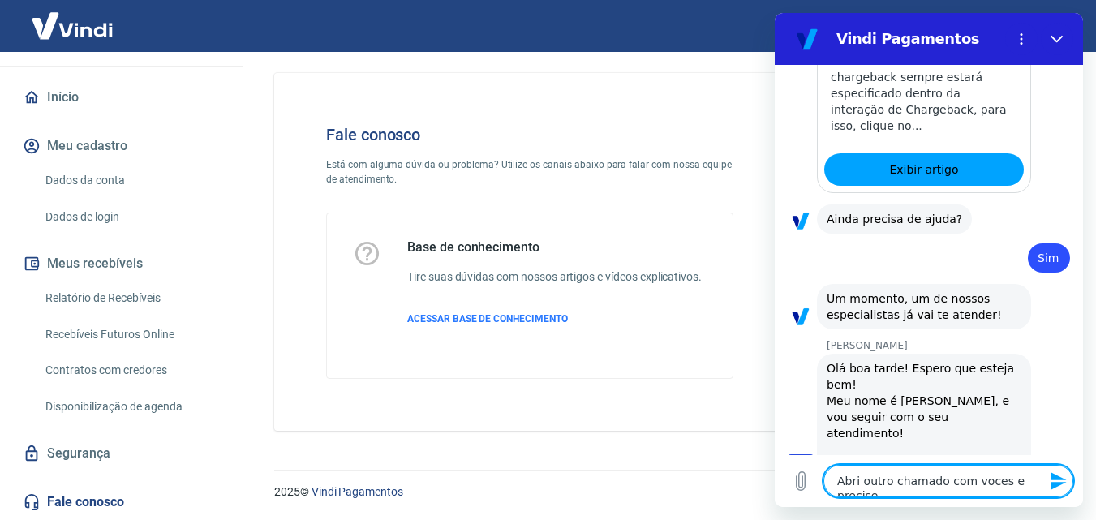
type textarea "Abri outro chamado com voces e precis"
type textarea "x"
type textarea "Abri outro chamado com voces e preci"
type textarea "x"
type textarea "Abri outro chamado com voces e prec"
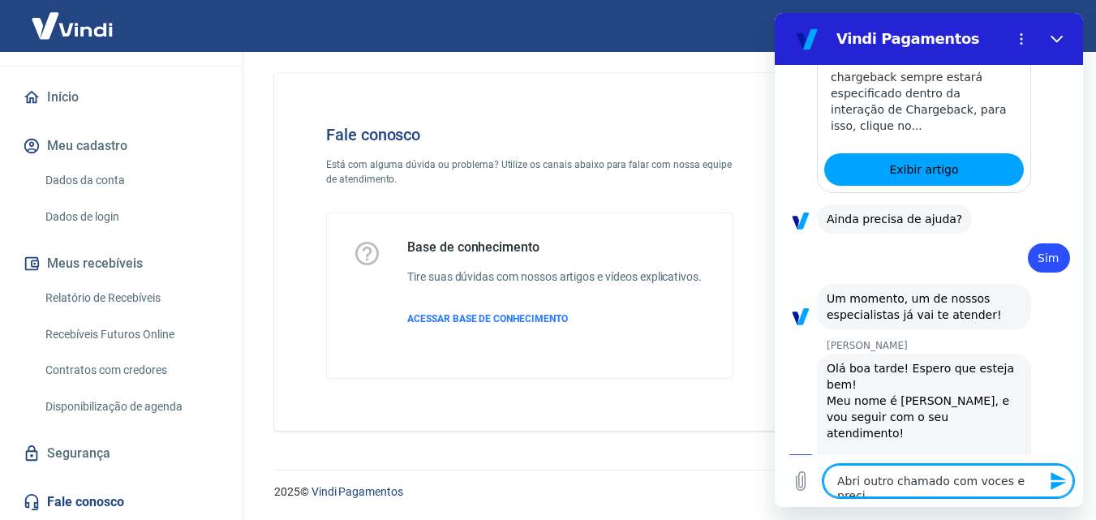
type textarea "x"
type textarea "Abri outro chamado com voces e pre"
type textarea "x"
type textarea "Abri outro chamado com voces e pr"
type textarea "x"
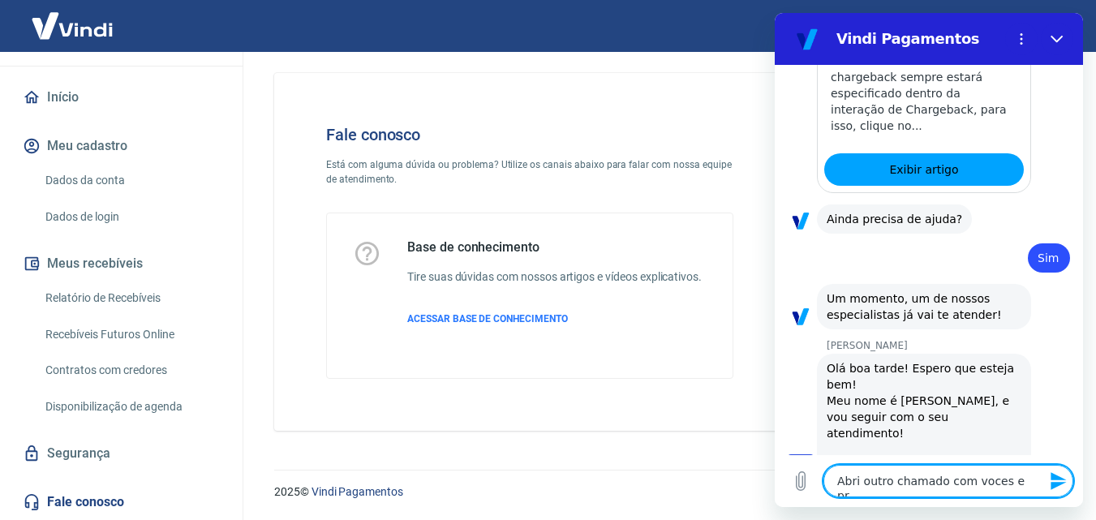
type textarea "Abri outro chamado com voces e p"
type textarea "x"
type textarea "Abri outro chamado com voces e"
type textarea "x"
type textarea "Abri outro chamado com voces e"
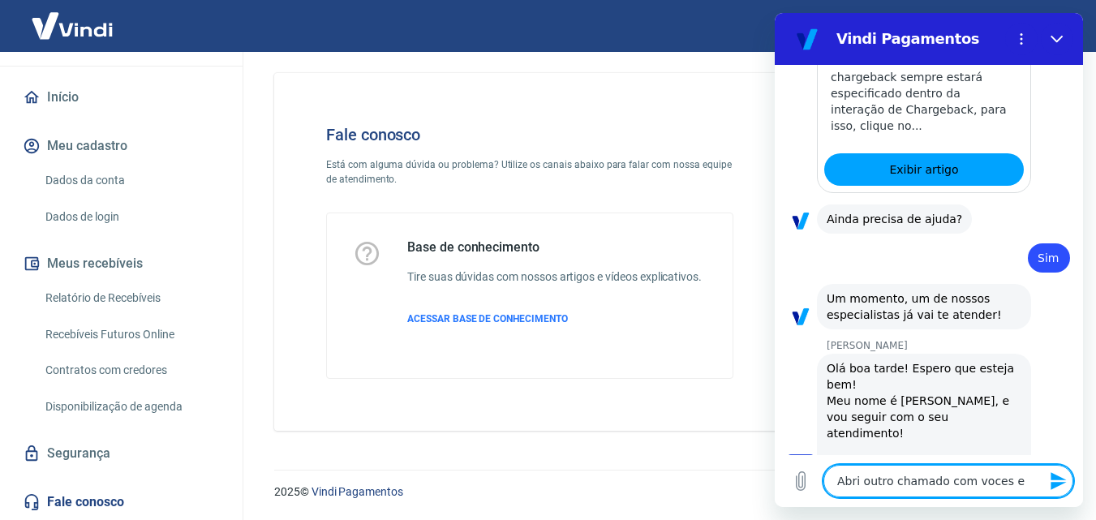
type textarea "x"
type textarea "Abri outro chamado com voces"
type textarea "x"
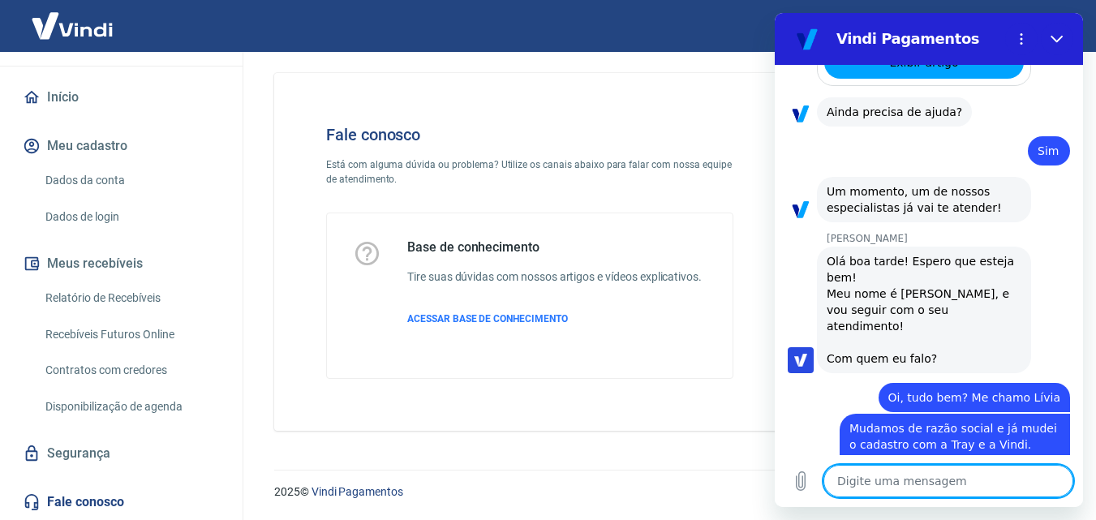
scroll to position [2587, 0]
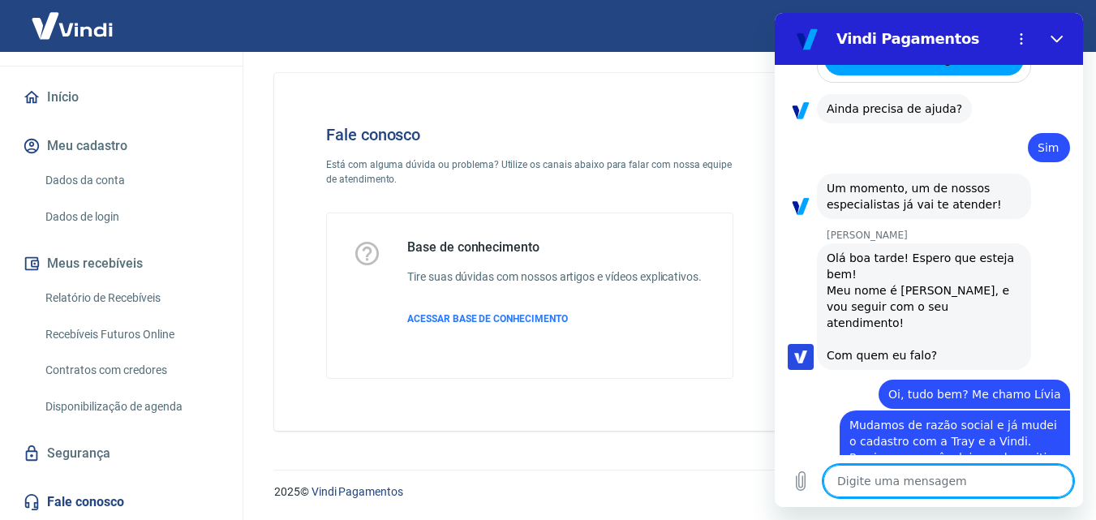
click at [950, 487] on textarea at bounding box center [949, 481] width 250 height 32
click at [795, 480] on icon "Carregar arquivo" at bounding box center [800, 481] width 19 height 19
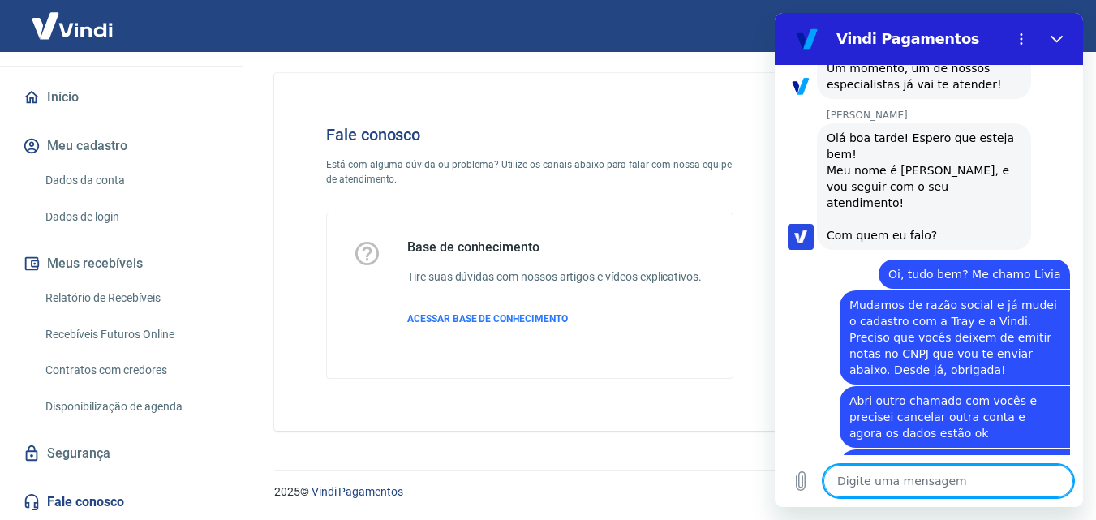
scroll to position [2777, 0]
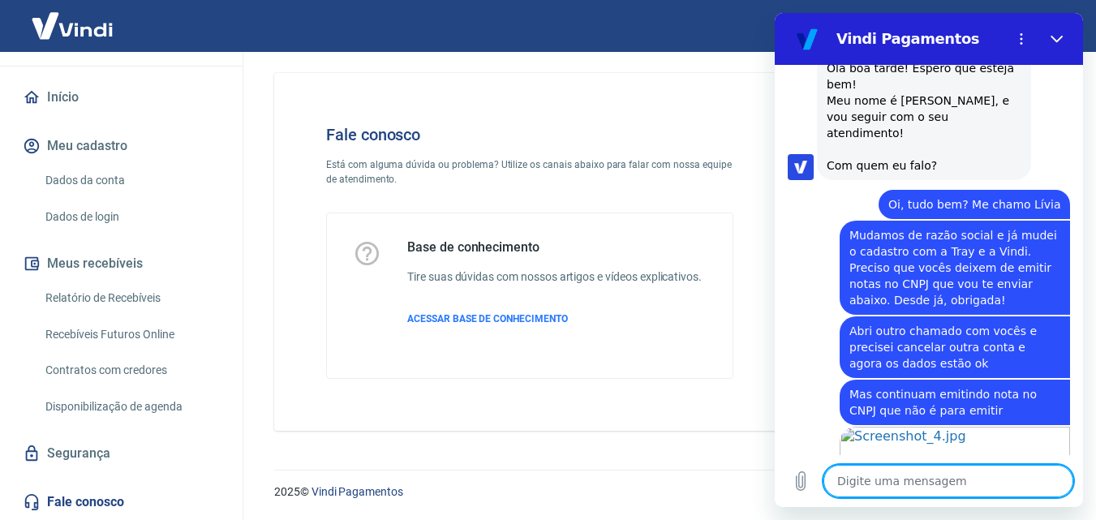
click at [912, 493] on textarea at bounding box center [949, 481] width 250 height 32
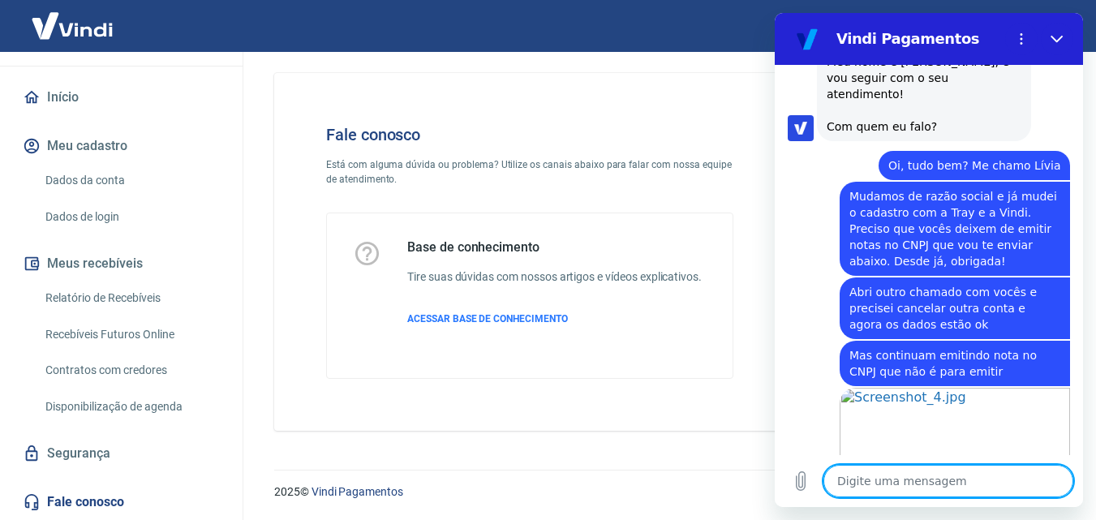
scroll to position [2870, 0]
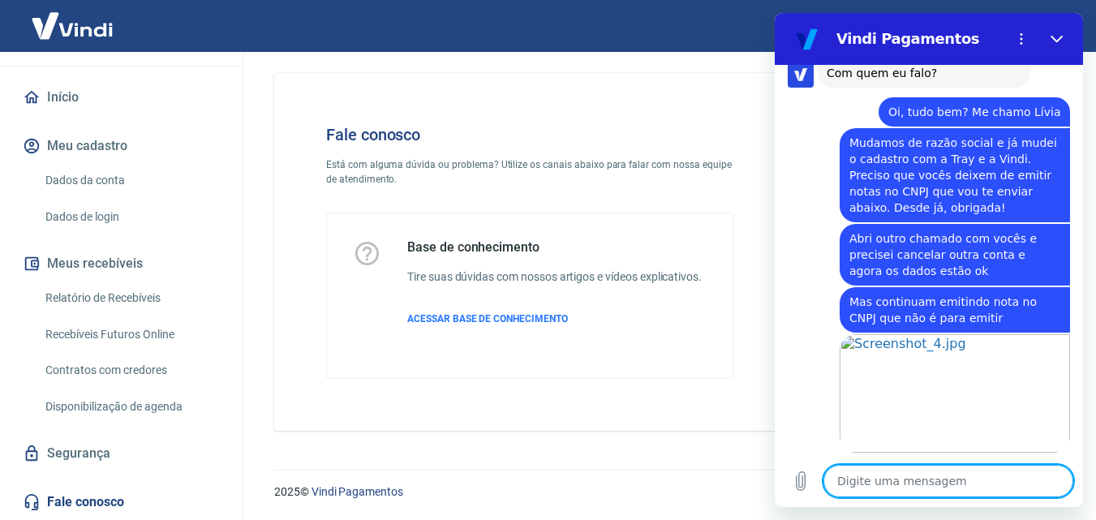
click at [878, 480] on textarea at bounding box center [949, 481] width 250 height 32
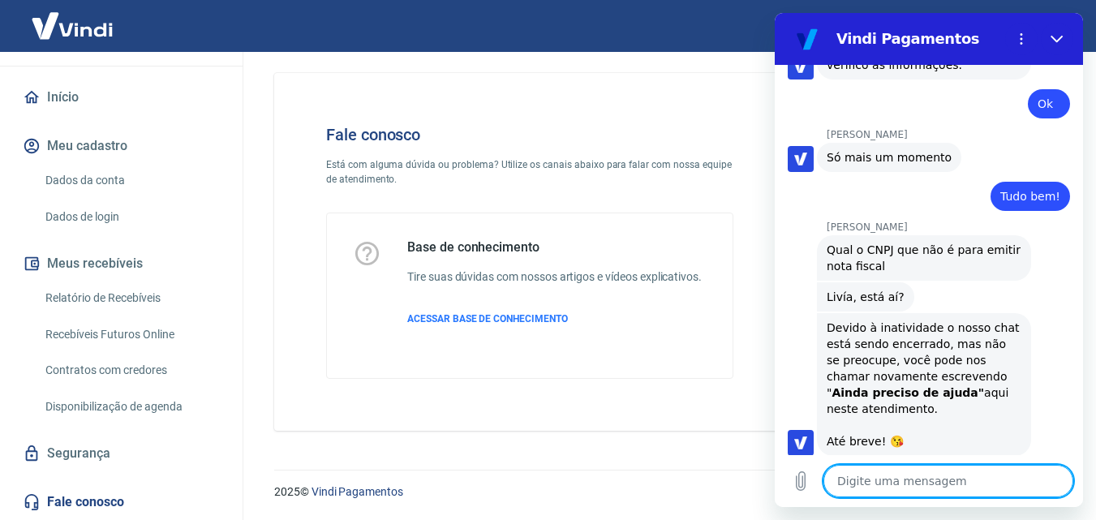
scroll to position [3316, 0]
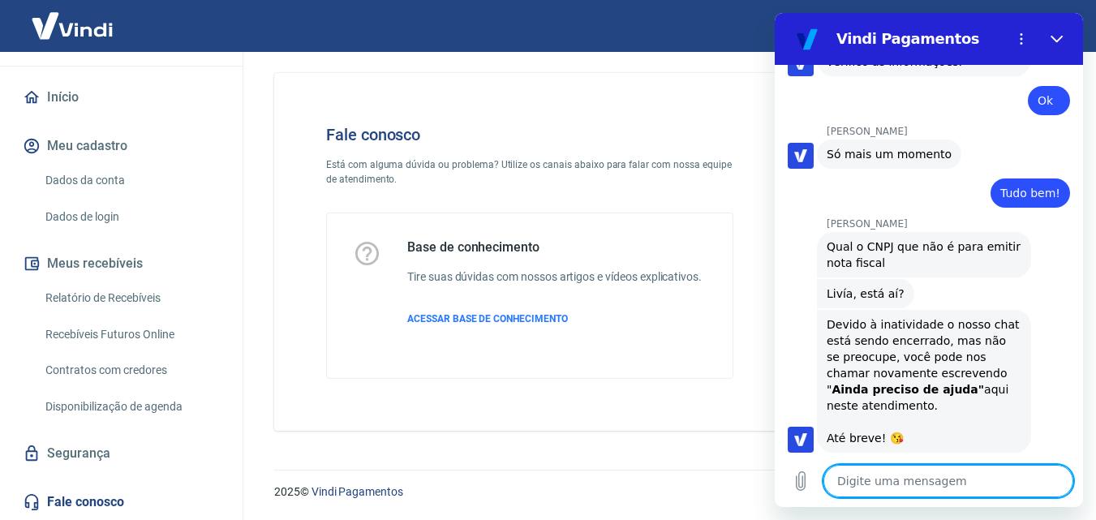
click at [932, 489] on textarea at bounding box center [949, 481] width 250 height 32
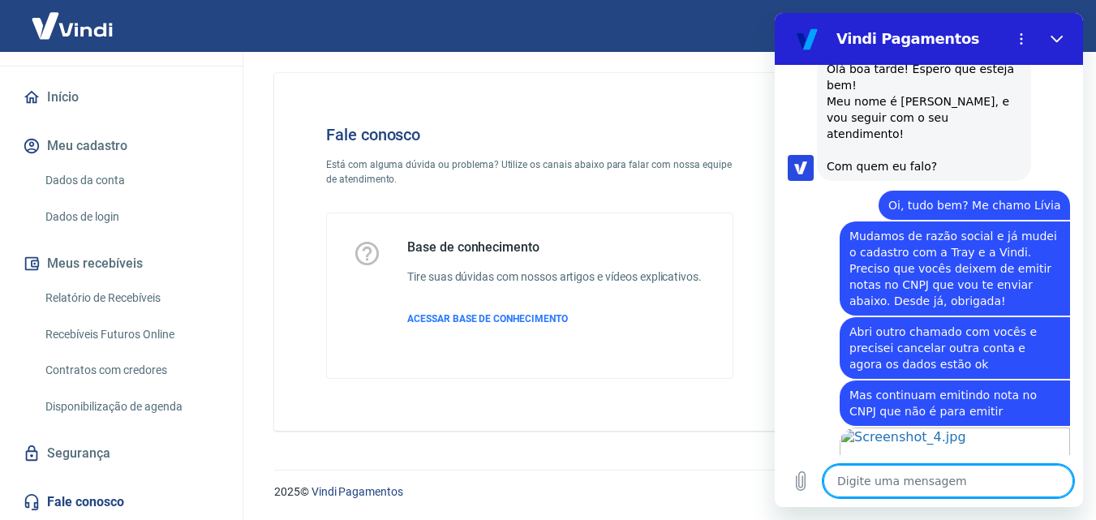
scroll to position [2583, 0]
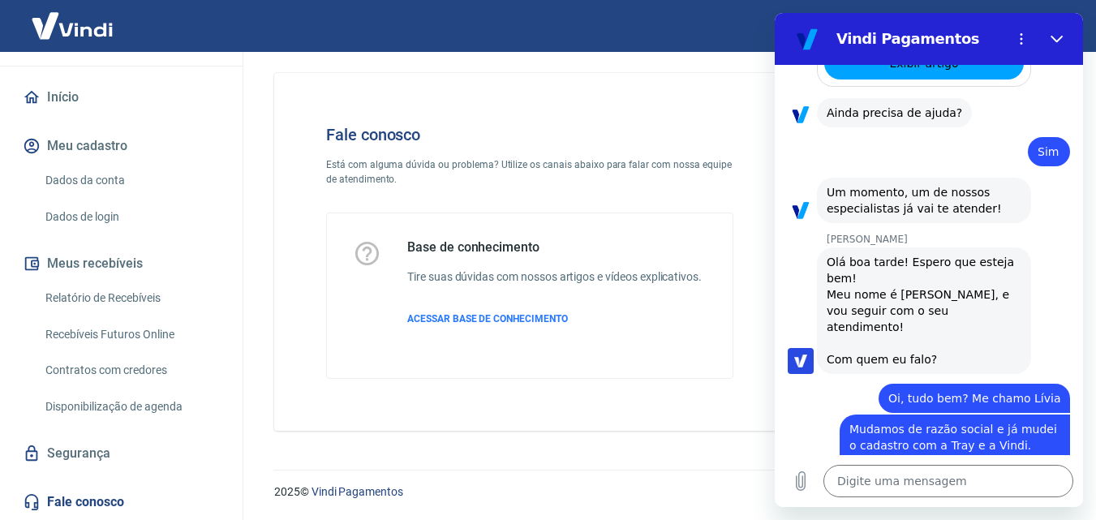
drag, startPoint x: 895, startPoint y: 295, endPoint x: 842, endPoint y: 245, distance: 73.5
click at [842, 415] on div "[PERSON_NAME] diz: Mudamos de razão social e já mudei o cadastro com a Tray e a…" at bounding box center [955, 462] width 230 height 94
drag, startPoint x: 862, startPoint y: 257, endPoint x: 920, endPoint y: 250, distance: 58.9
click at [920, 423] on span "Mudamos de razão social e já mudei o cadastro com a Tray e a Vindi. Preciso que…" at bounding box center [955, 462] width 211 height 78
drag, startPoint x: 962, startPoint y: 426, endPoint x: 853, endPoint y: 248, distance: 208.8
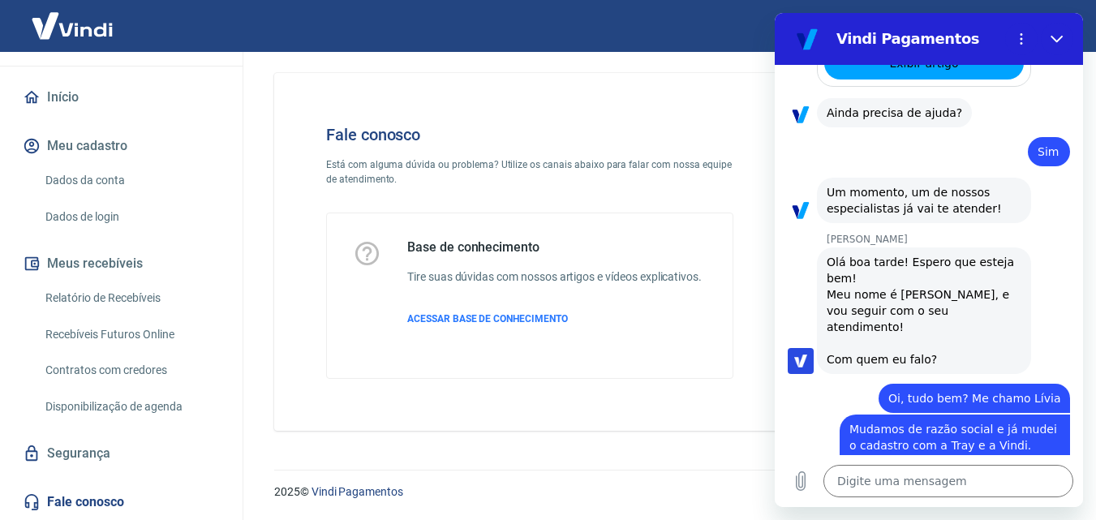
click at [853, 248] on div "15:40 Web User 68a8b98869a59780dfc05d1e diz: [PERSON_NAME] diz: [PERSON_NAME], …" at bounding box center [929, 260] width 308 height 390
copy div "Mudamos de razão social e já mudei o cadastro com a Tray e a Vindi. Preciso que…"
click at [1056, 41] on icon "Fechar" at bounding box center [1057, 39] width 12 height 7
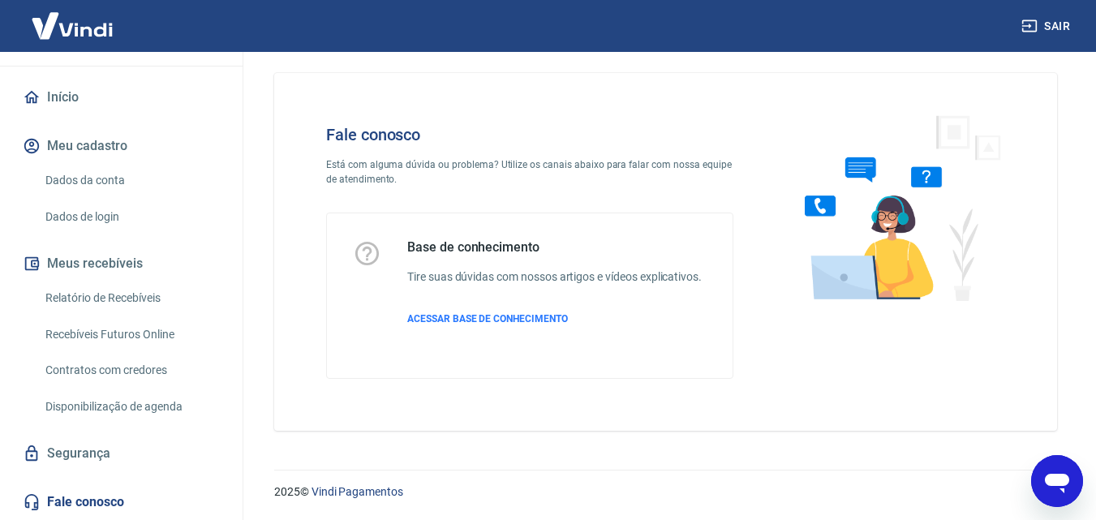
drag, startPoint x: 1048, startPoint y: 488, endPoint x: 1237, endPoint y: 898, distance: 451.3
click at [1048, 488] on icon "Abrir janela de mensagens" at bounding box center [1057, 481] width 29 height 29
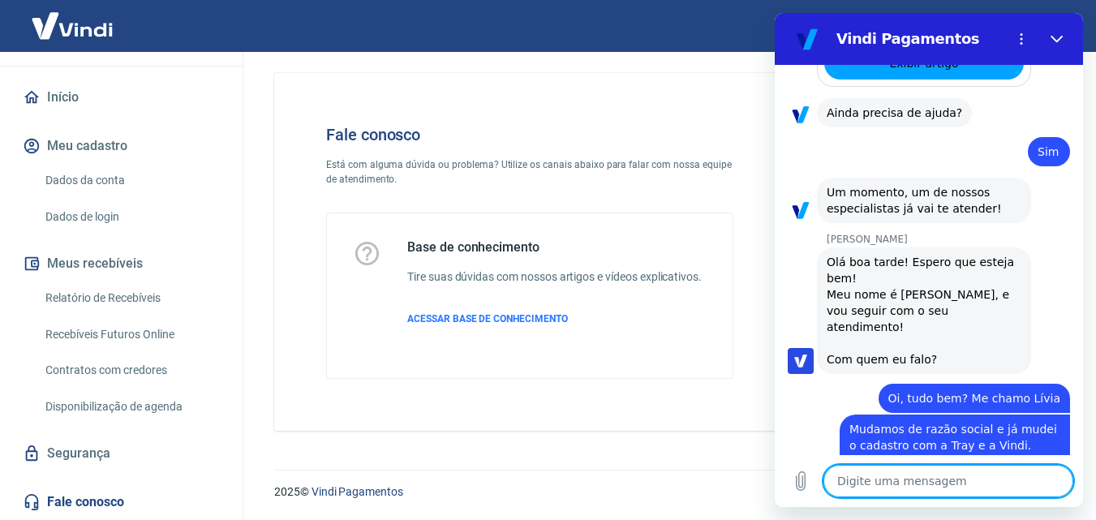
scroll to position [3400, 0]
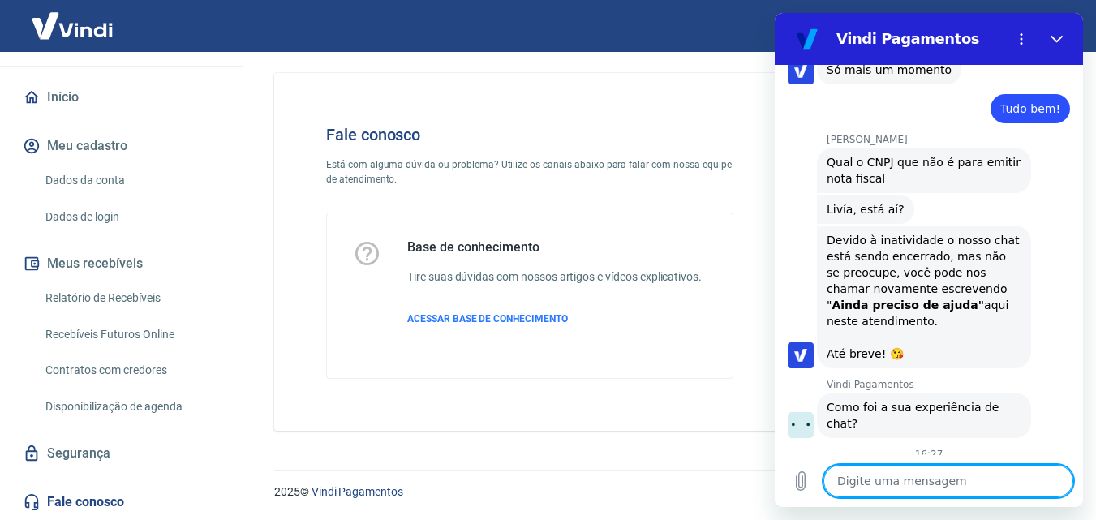
click at [992, 477] on textarea at bounding box center [949, 481] width 250 height 32
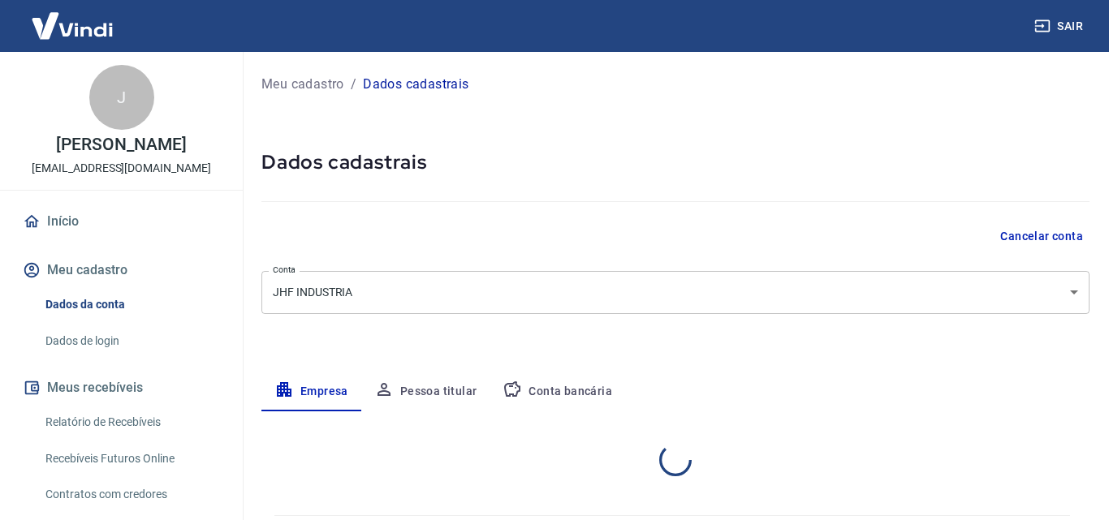
select select "CE"
select select "business"
